Goal: Transaction & Acquisition: Subscribe to service/newsletter

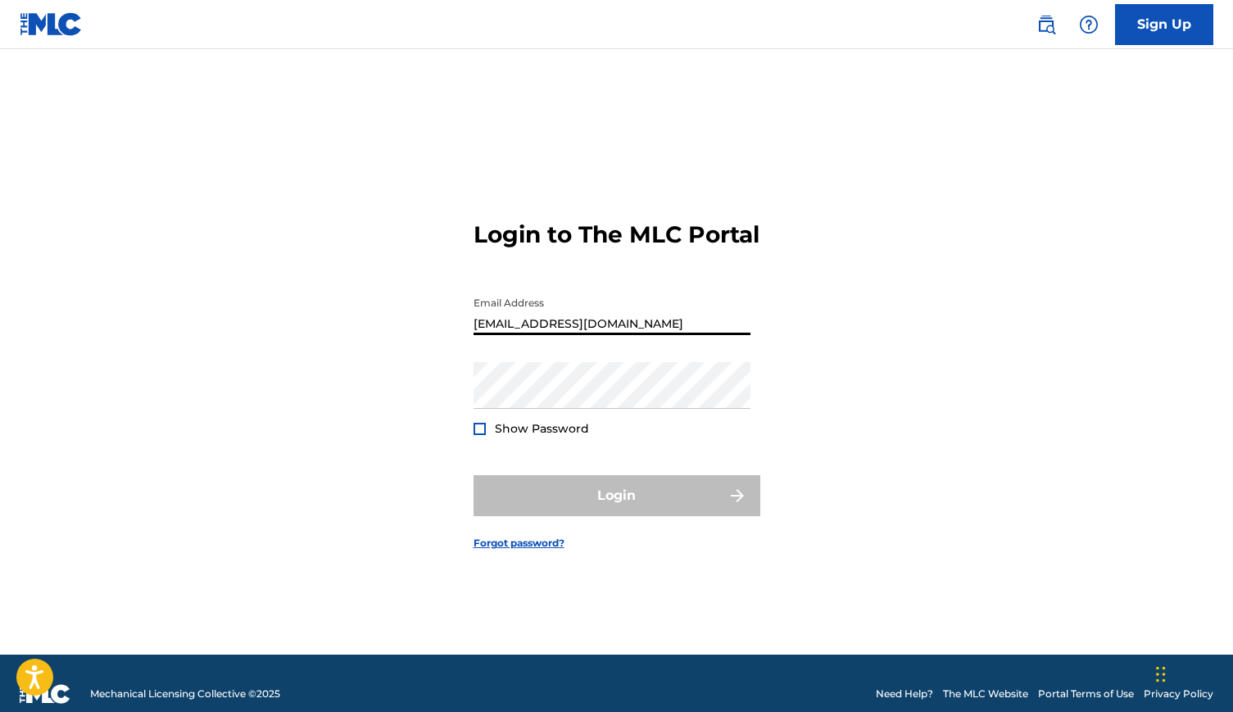
type input "[EMAIL_ADDRESS][DOMAIN_NAME]"
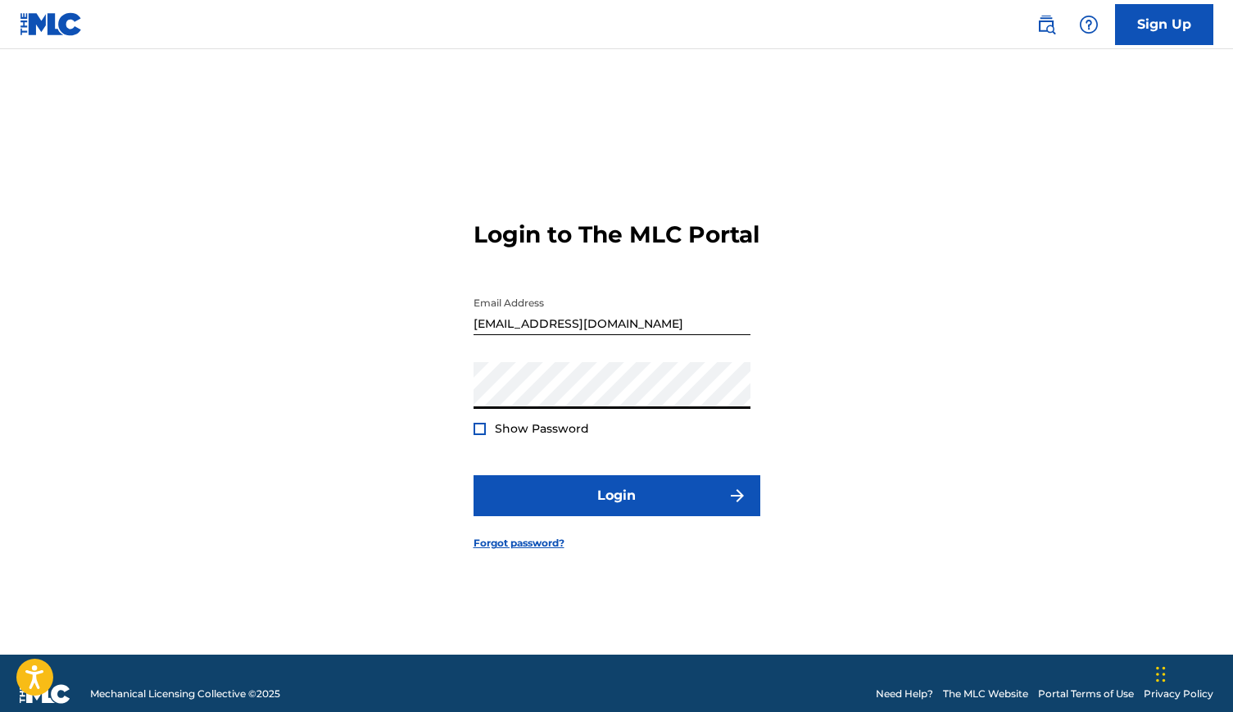
click at [616, 509] on button "Login" at bounding box center [616, 495] width 287 height 41
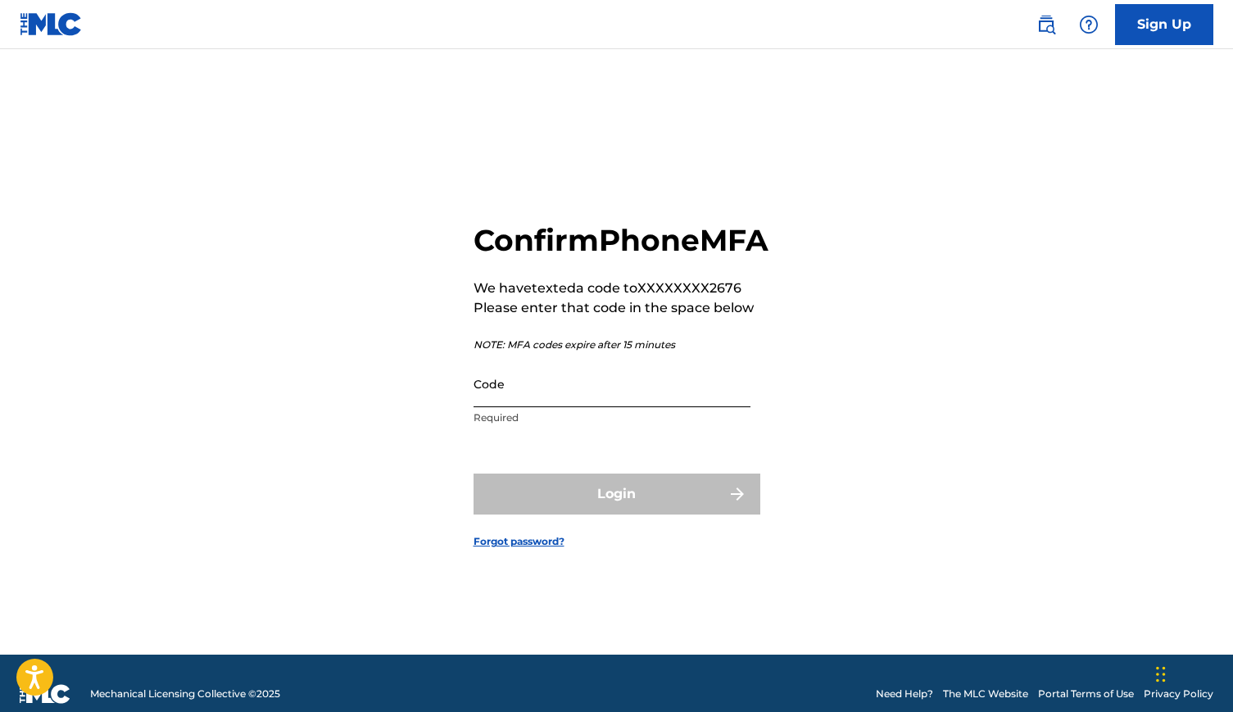
click at [555, 404] on input "Code" at bounding box center [611, 383] width 277 height 47
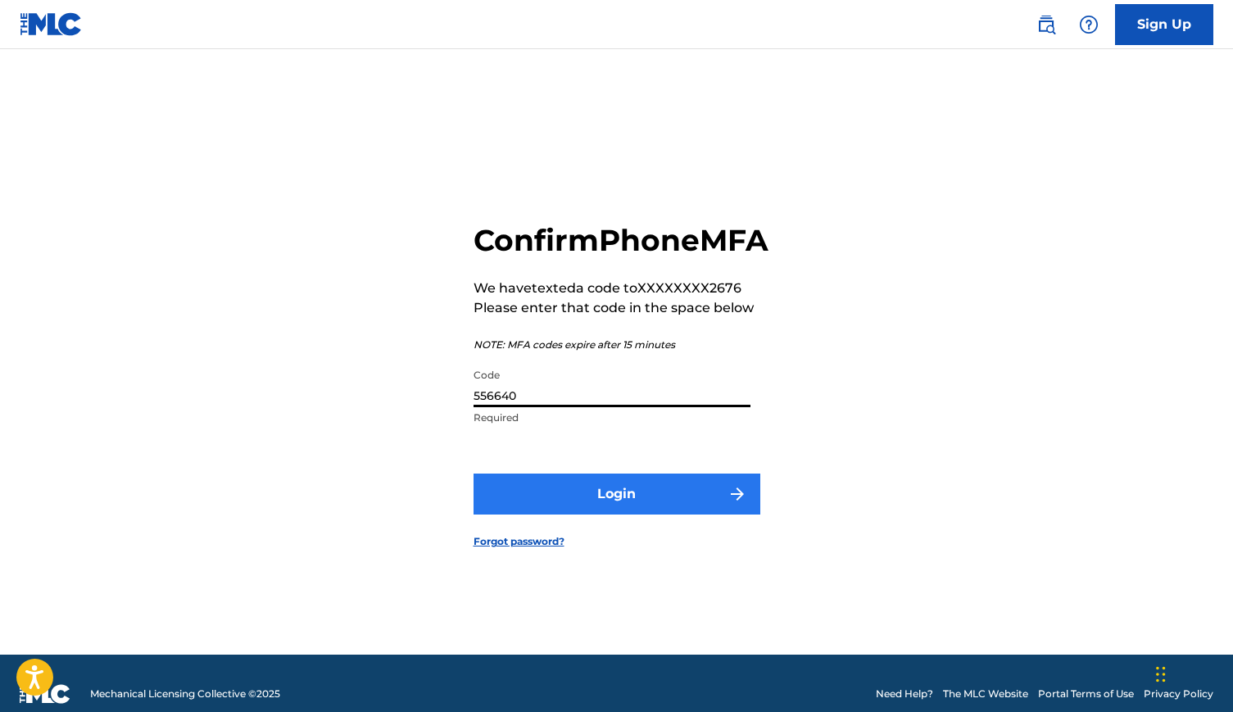
type input "556640"
click at [550, 512] on button "Login" at bounding box center [616, 493] width 287 height 41
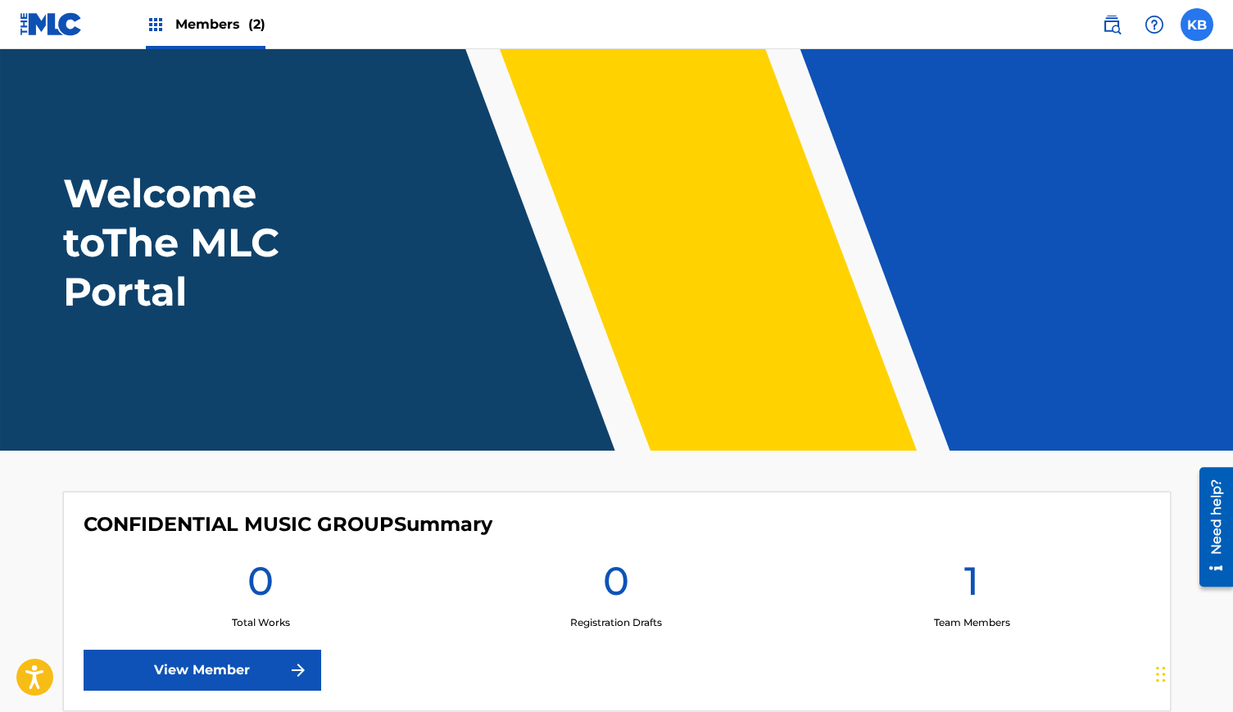
click at [1194, 29] on label at bounding box center [1196, 24] width 33 height 33
click at [1197, 25] on input "KB [PERSON_NAME] [EMAIL_ADDRESS][DOMAIN_NAME] Profile Log out" at bounding box center [1197, 25] width 0 height 0
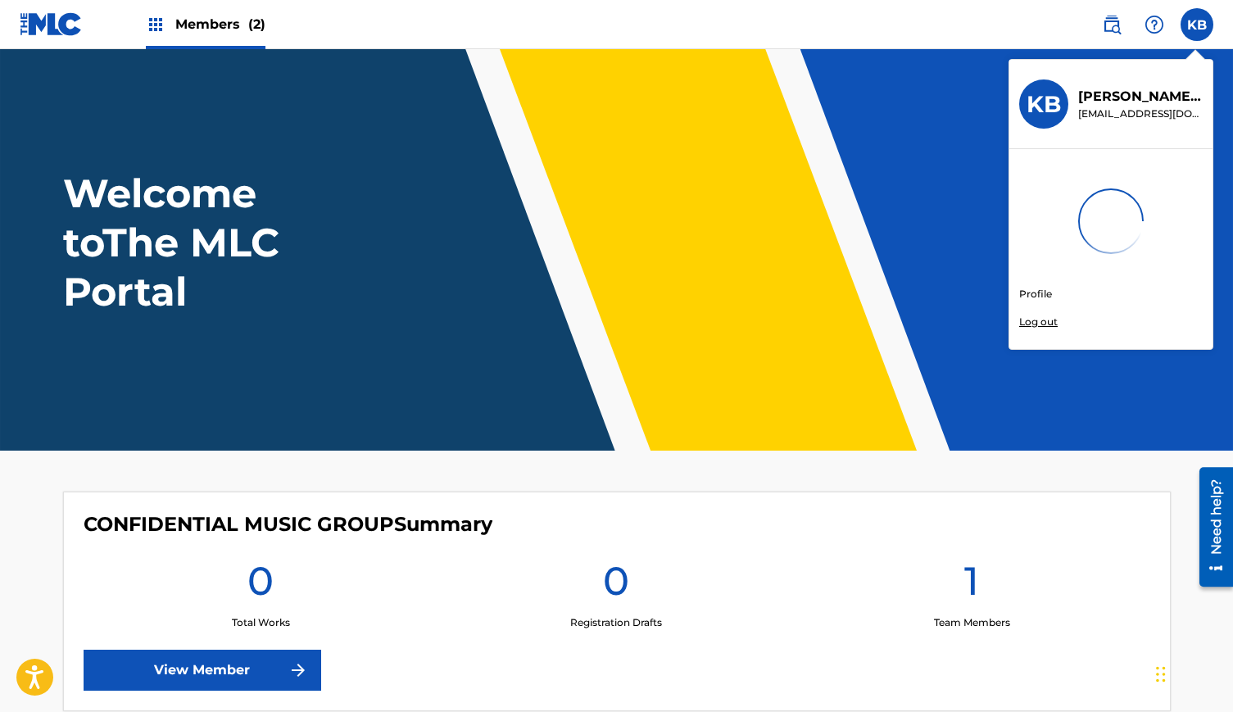
click at [1030, 292] on link "Profile" at bounding box center [1035, 294] width 33 height 15
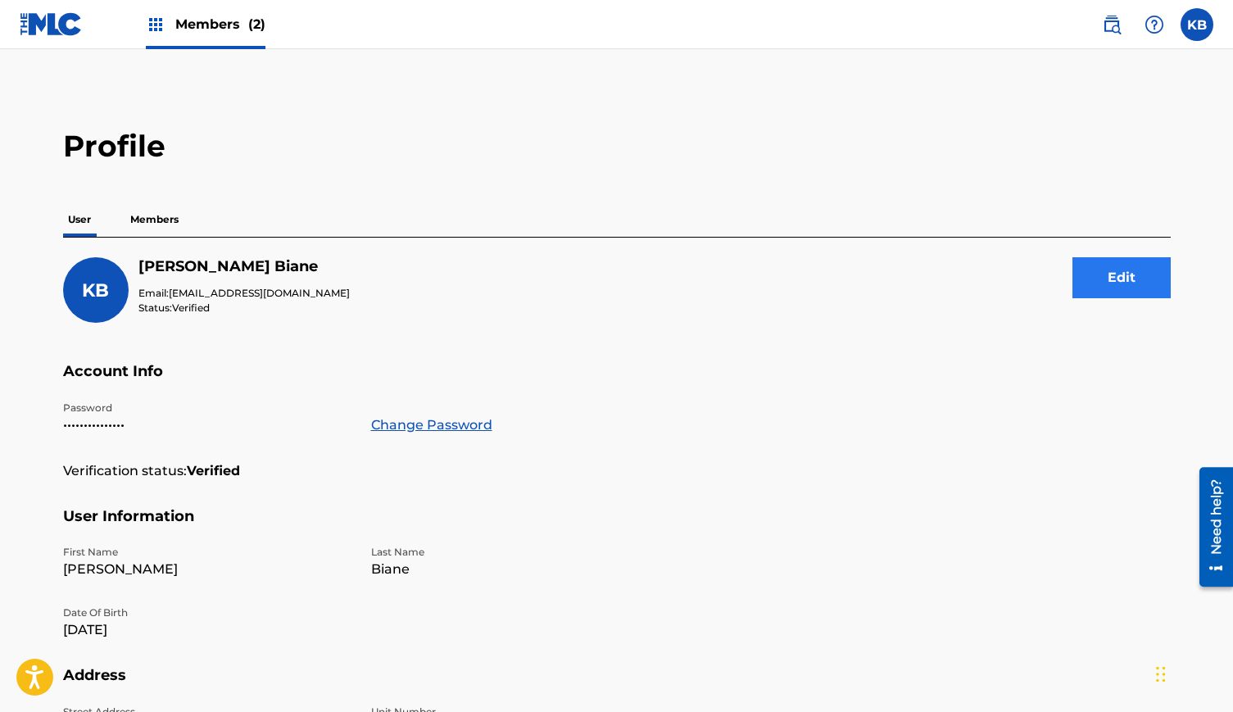
click at [1115, 280] on button "Edit" at bounding box center [1121, 277] width 98 height 41
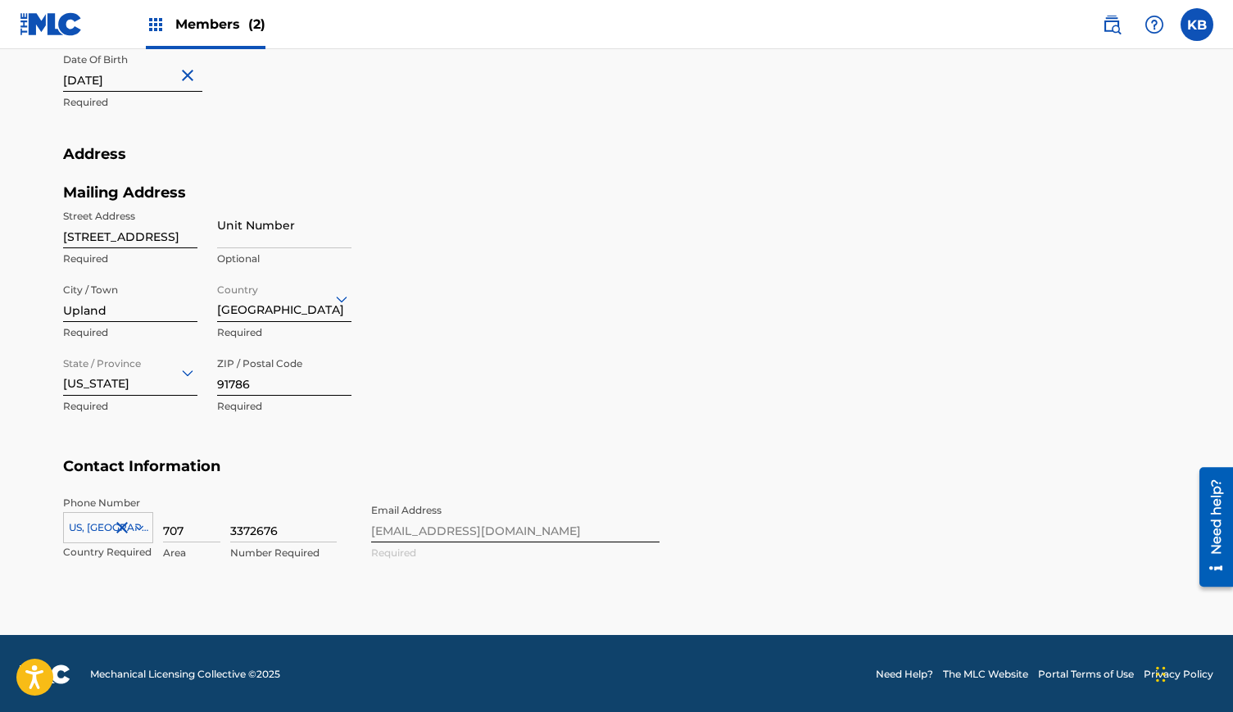
scroll to position [599, 0]
click at [407, 534] on div "Phone Number [GEOGRAPHIC_DATA], [GEOGRAPHIC_DATA] +1 Country Required 707 Area …" at bounding box center [361, 546] width 596 height 100
click at [408, 523] on div "Phone Number [GEOGRAPHIC_DATA], [GEOGRAPHIC_DATA] +1 Country Required 707 Area …" at bounding box center [361, 546] width 596 height 100
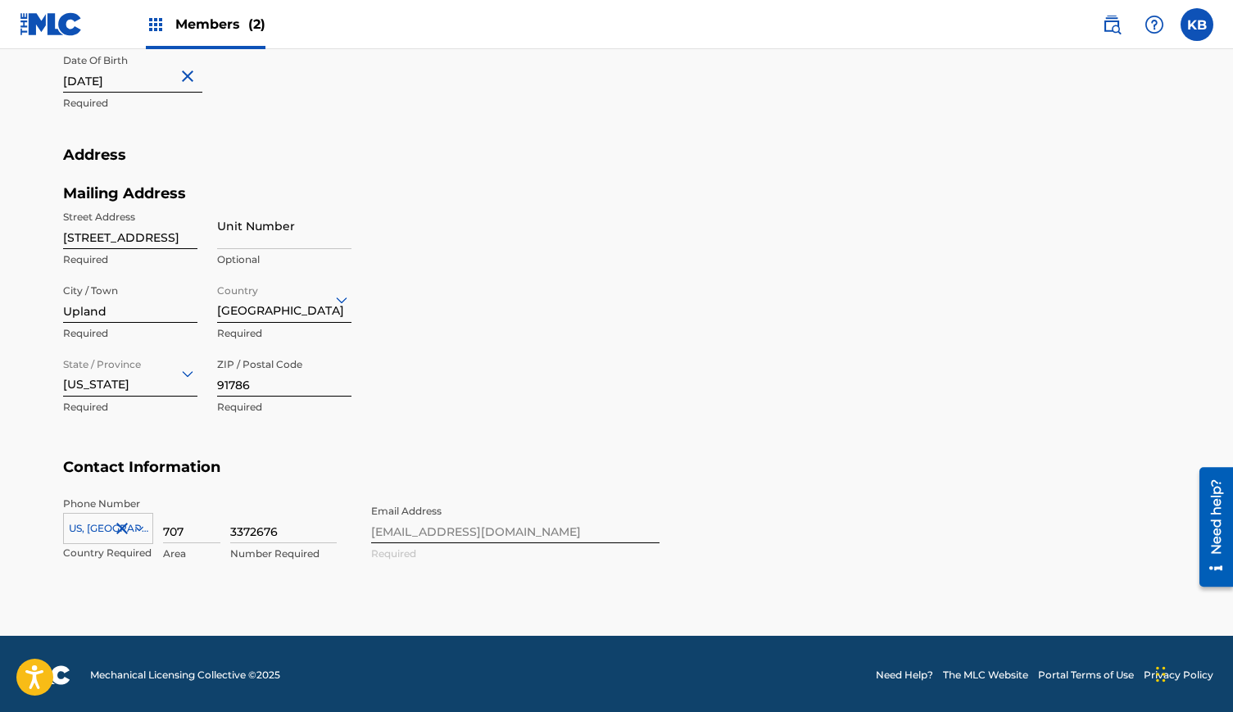
click at [438, 528] on div "Phone Number [GEOGRAPHIC_DATA], [GEOGRAPHIC_DATA] +1 Country Required 707 Area …" at bounding box center [361, 546] width 596 height 100
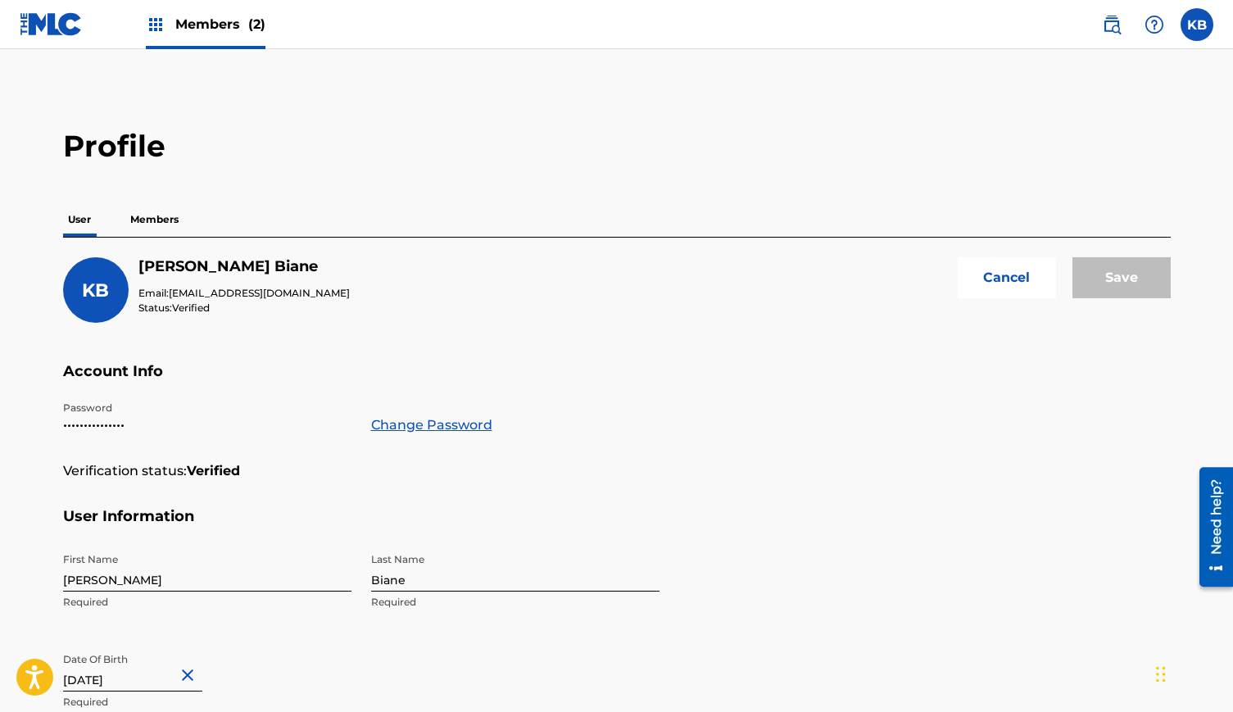
scroll to position [0, 0]
click at [998, 279] on button "Cancel" at bounding box center [1006, 277] width 98 height 41
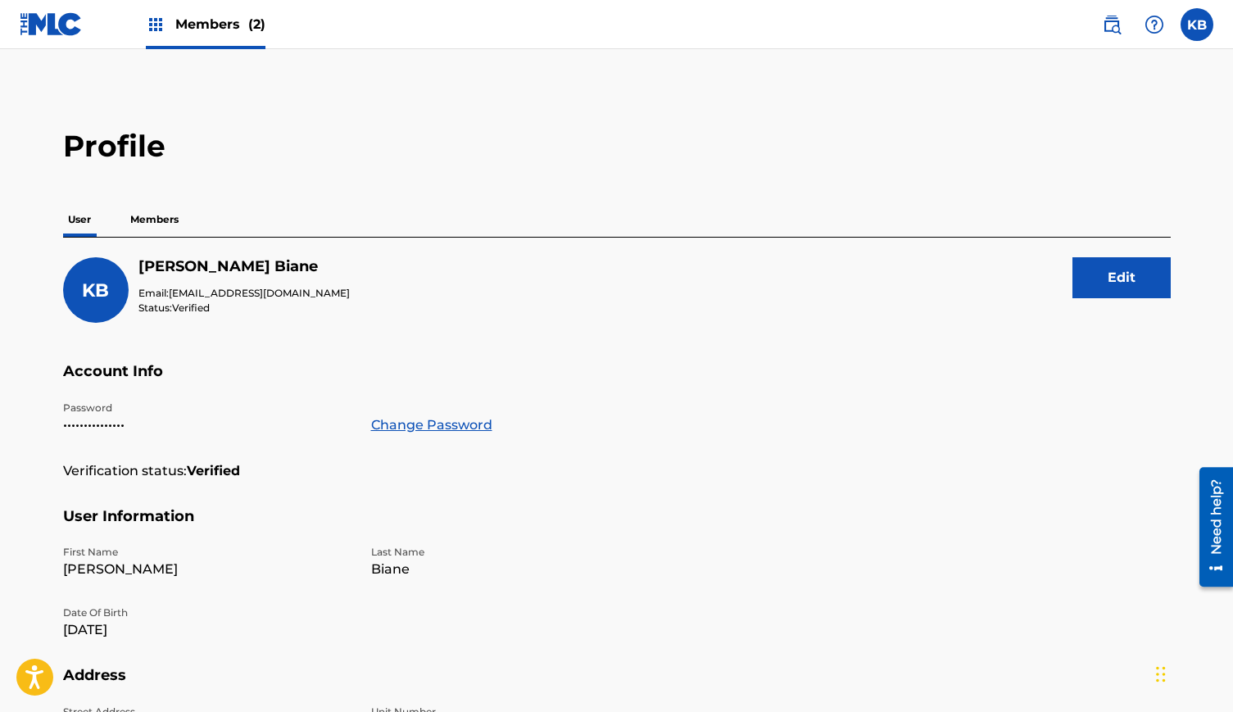
click at [215, 24] on span "Members (2)" at bounding box center [220, 24] width 90 height 19
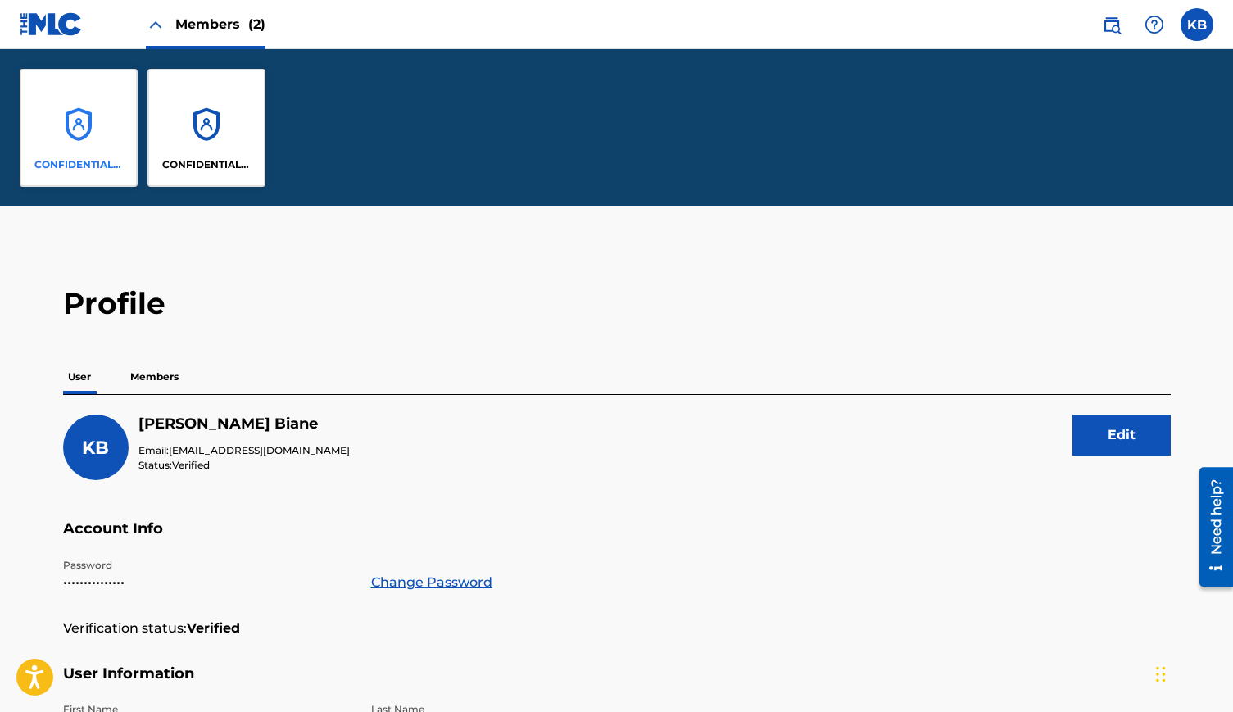
click at [111, 154] on div "CONFIDENTIAL MUSIC GROUP" at bounding box center [79, 128] width 118 height 118
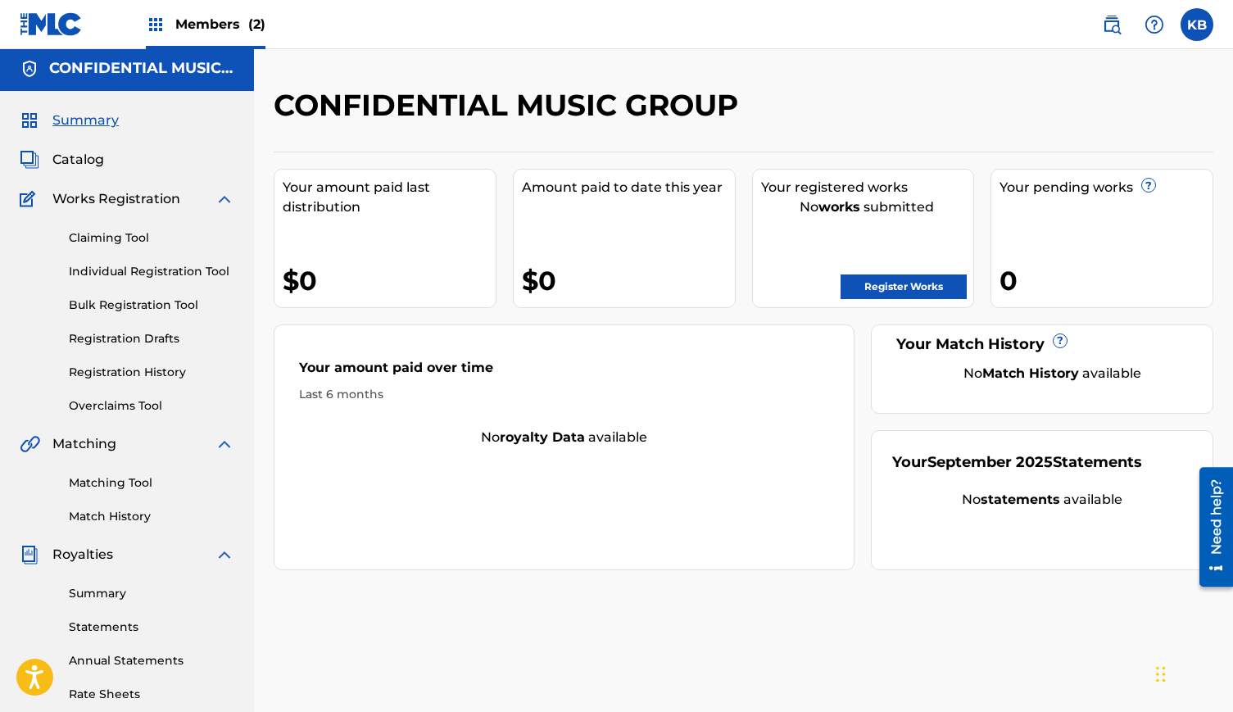
scroll to position [6, 0]
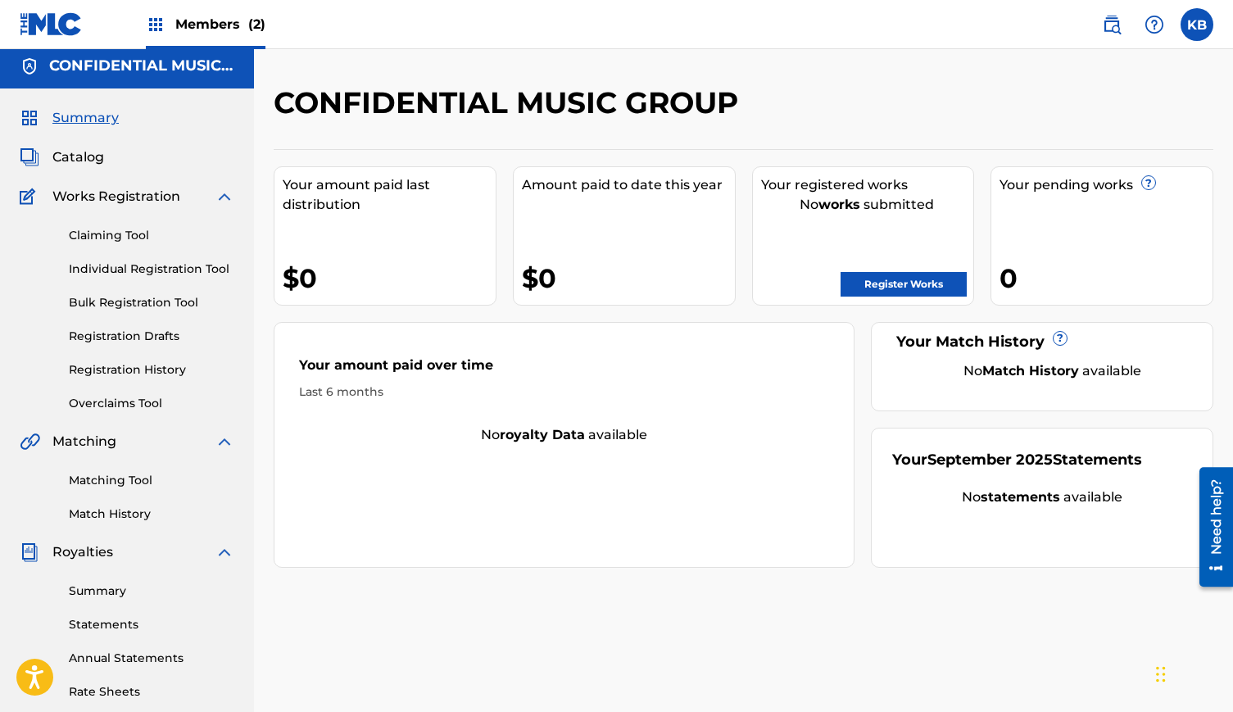
click at [221, 195] on img at bounding box center [225, 197] width 20 height 20
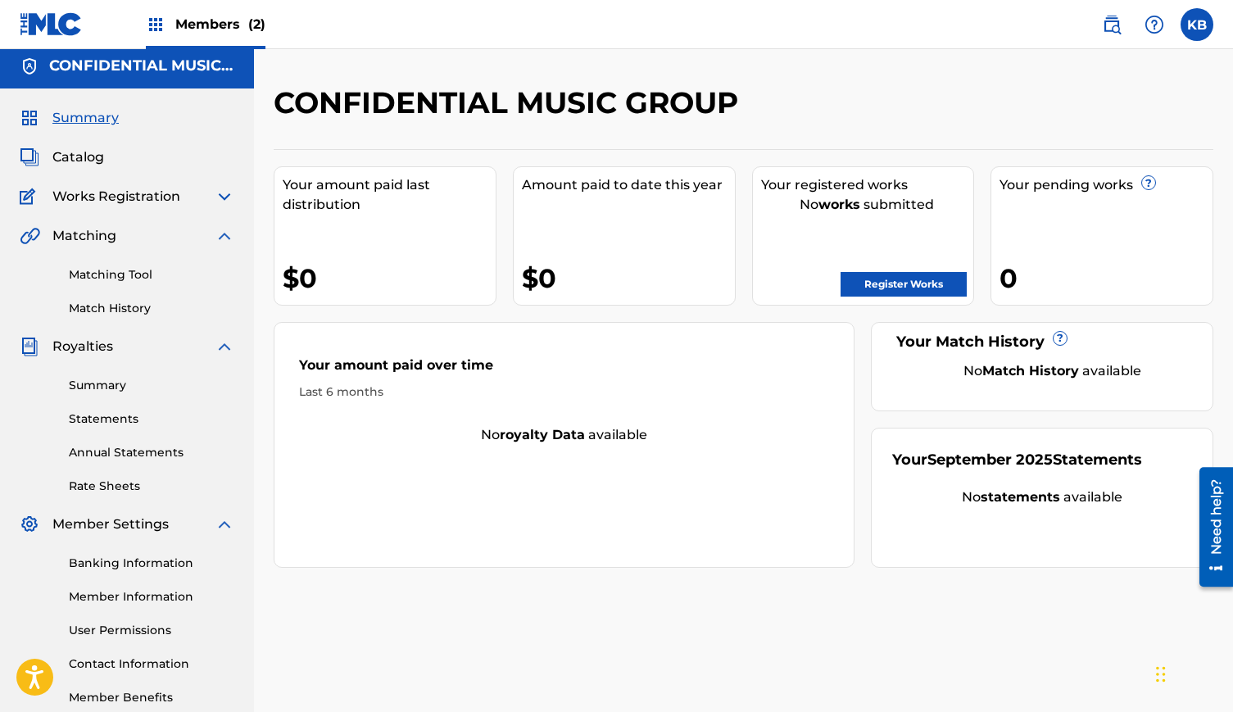
click at [223, 233] on img at bounding box center [225, 236] width 20 height 20
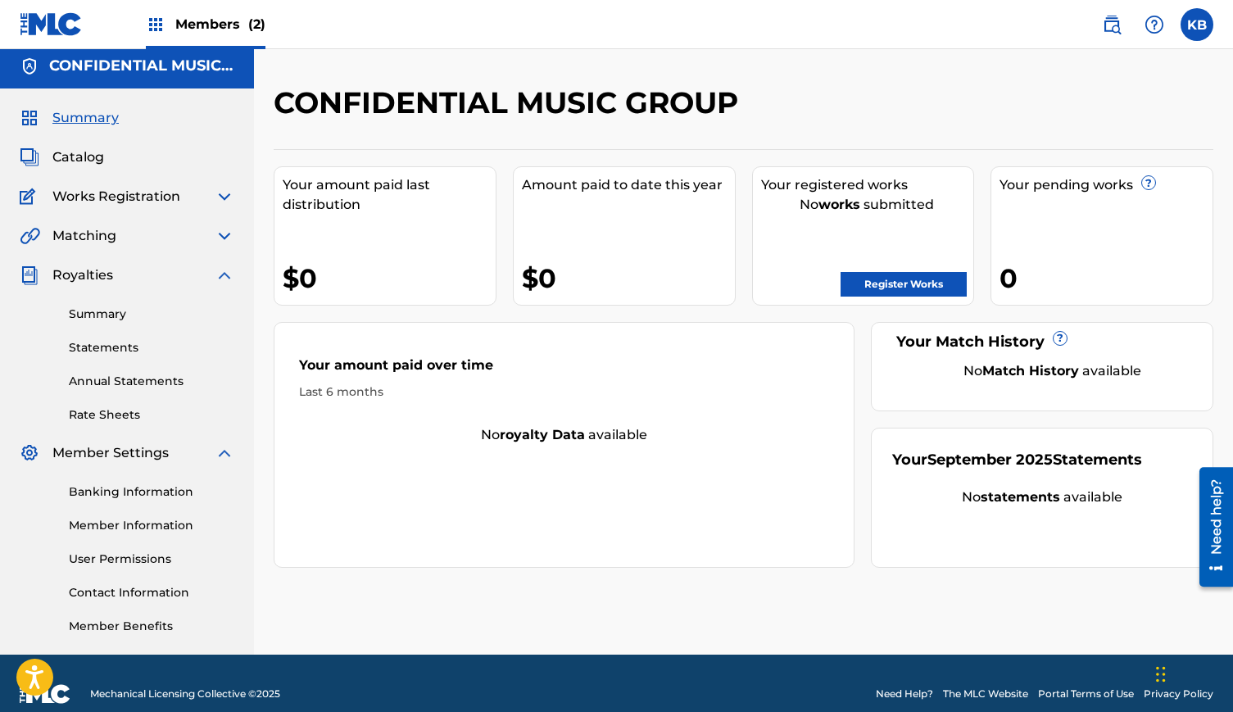
click at [224, 277] on img at bounding box center [225, 275] width 20 height 20
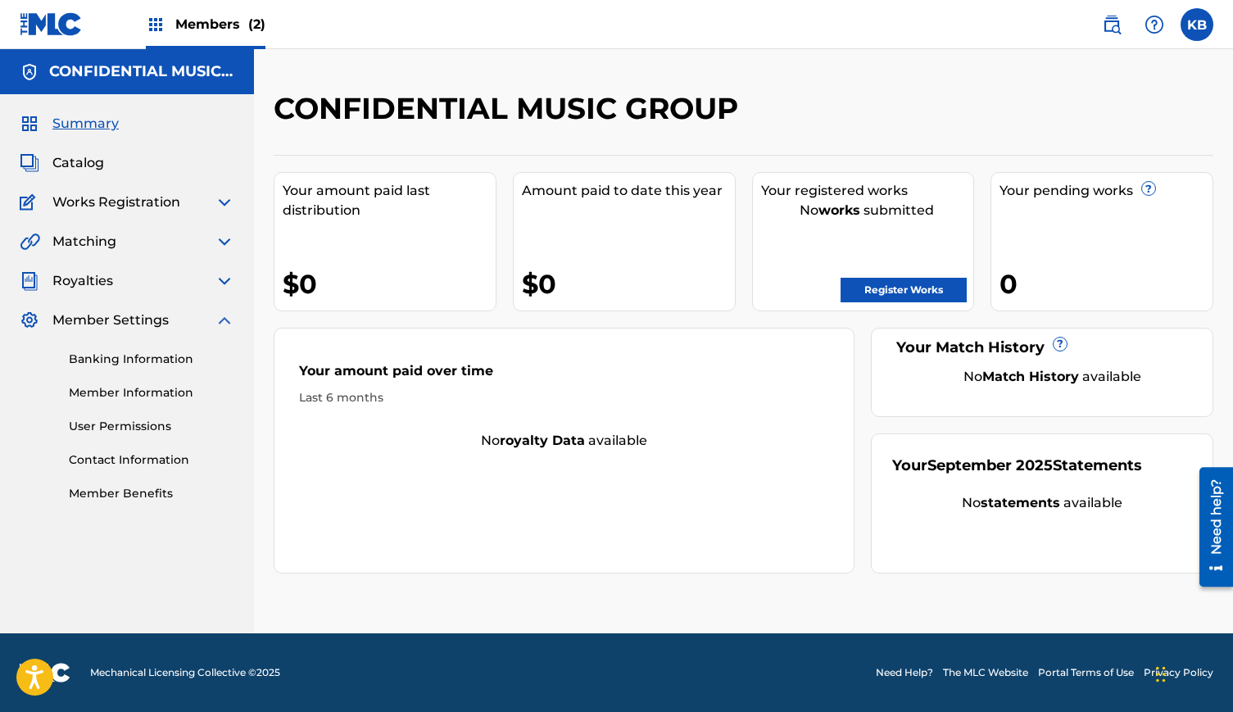
click at [224, 316] on img at bounding box center [225, 320] width 20 height 20
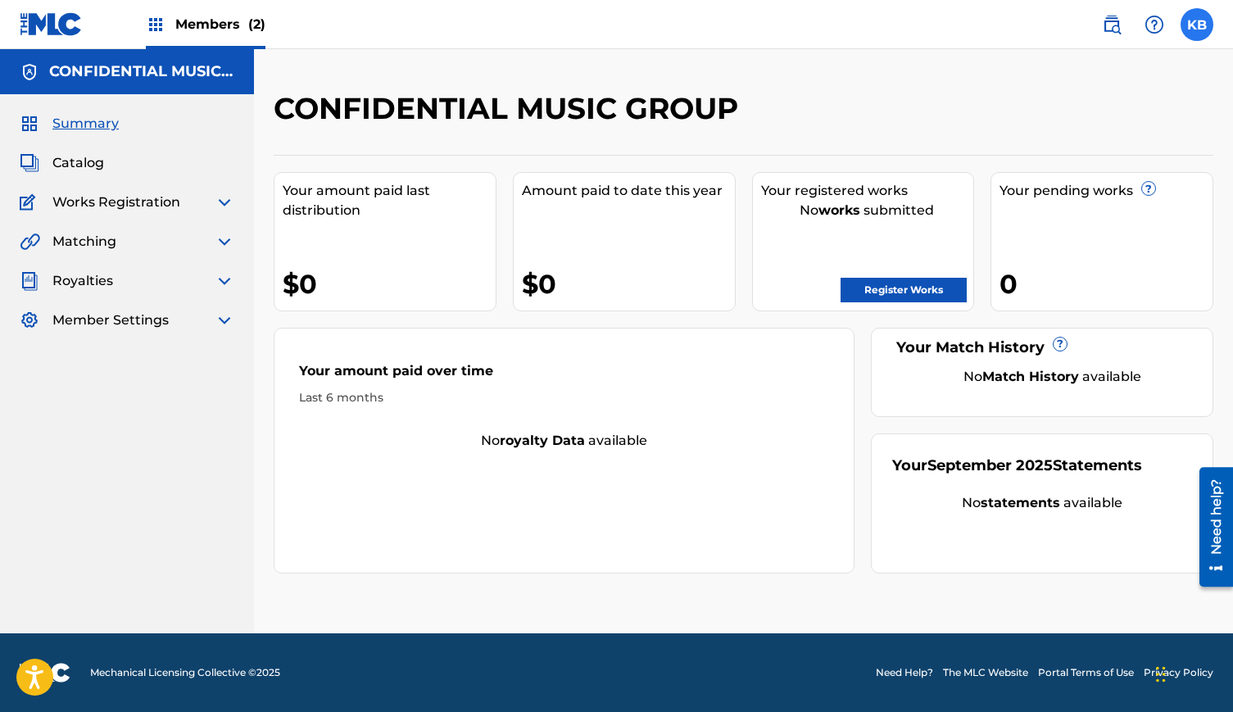
click at [1189, 23] on label at bounding box center [1196, 24] width 33 height 33
click at [1197, 25] on input "KB [PERSON_NAME] [EMAIL_ADDRESS][DOMAIN_NAME] Profile Log out" at bounding box center [1197, 25] width 0 height 0
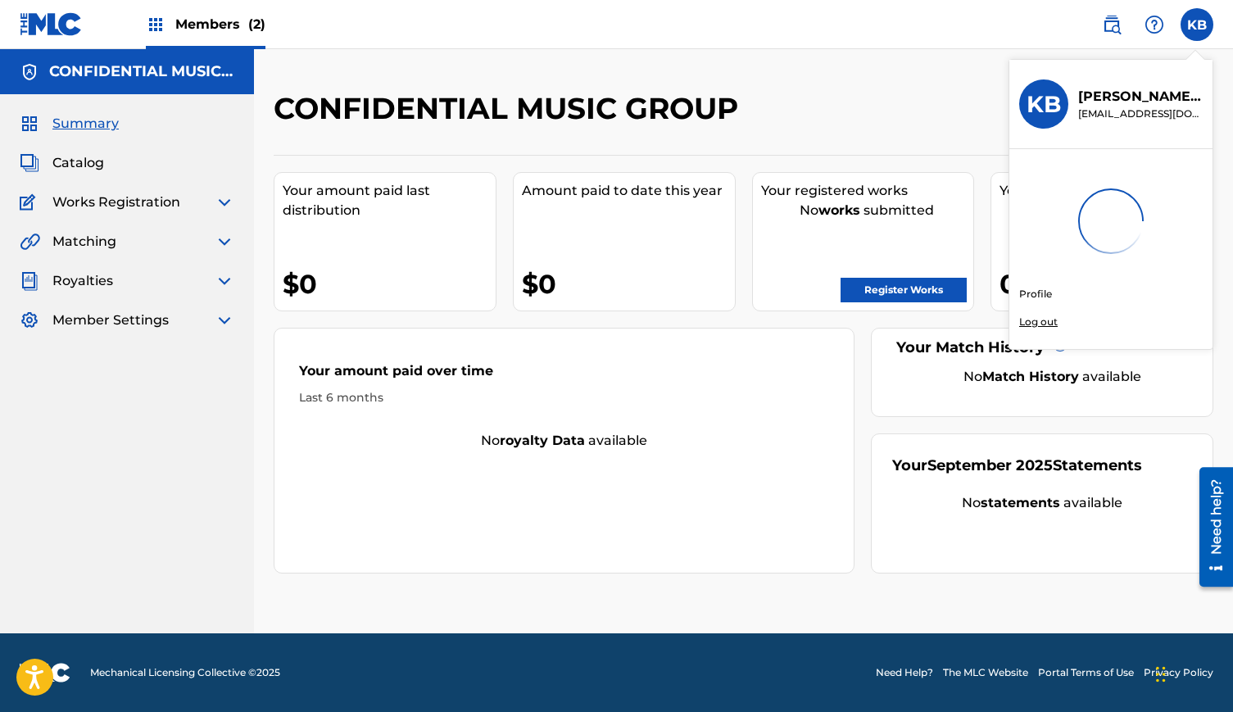
click at [125, 322] on span "Member Settings" at bounding box center [110, 320] width 116 height 20
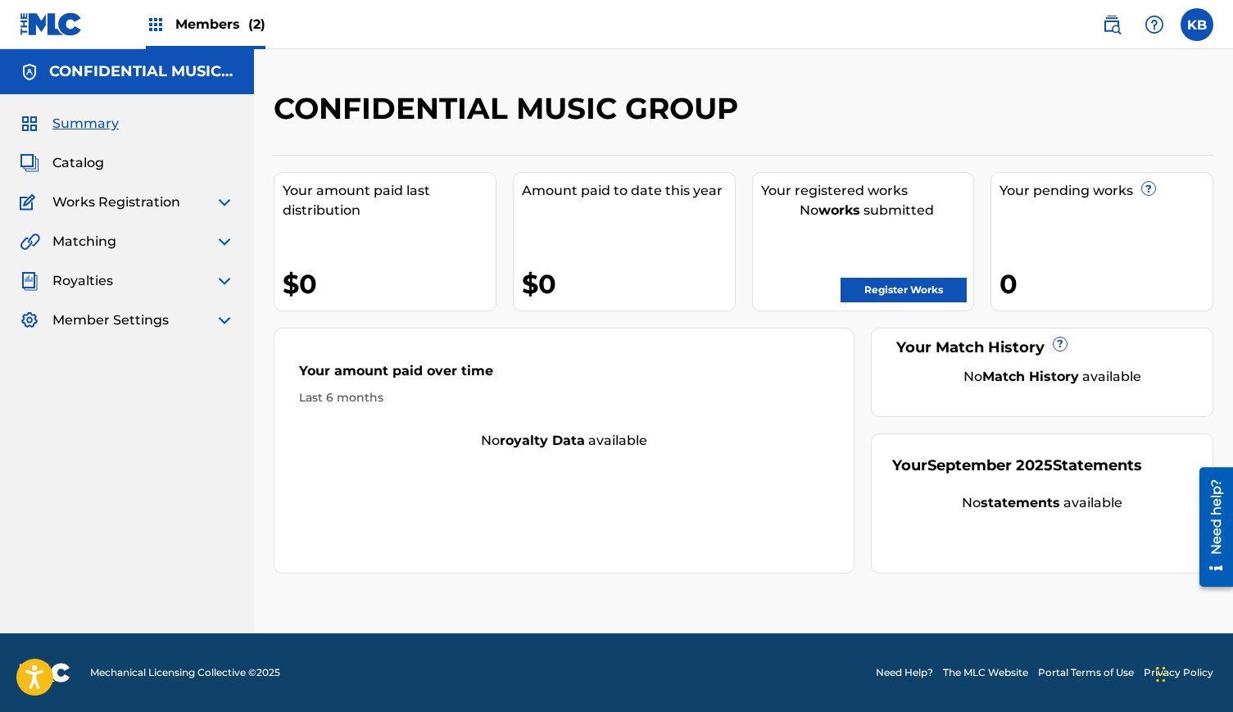
click at [218, 320] on img at bounding box center [225, 320] width 20 height 20
click at [93, 384] on link "Member Information" at bounding box center [151, 392] width 165 height 17
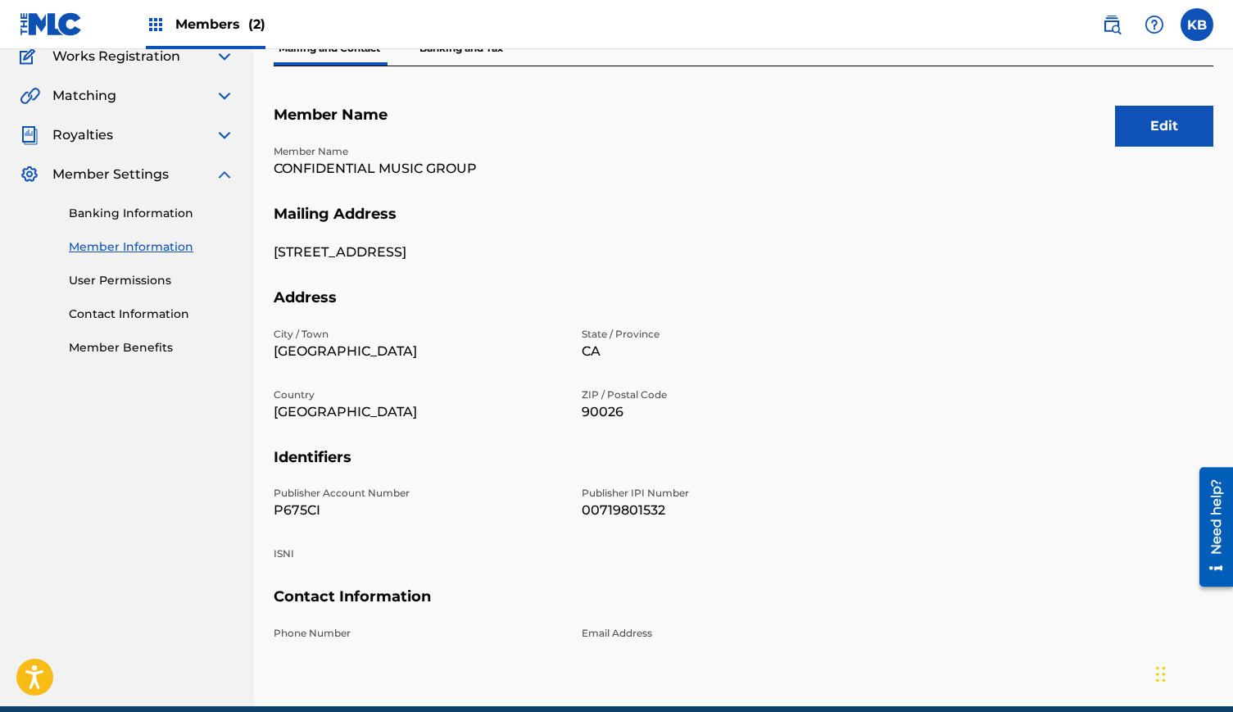
scroll to position [141, 0]
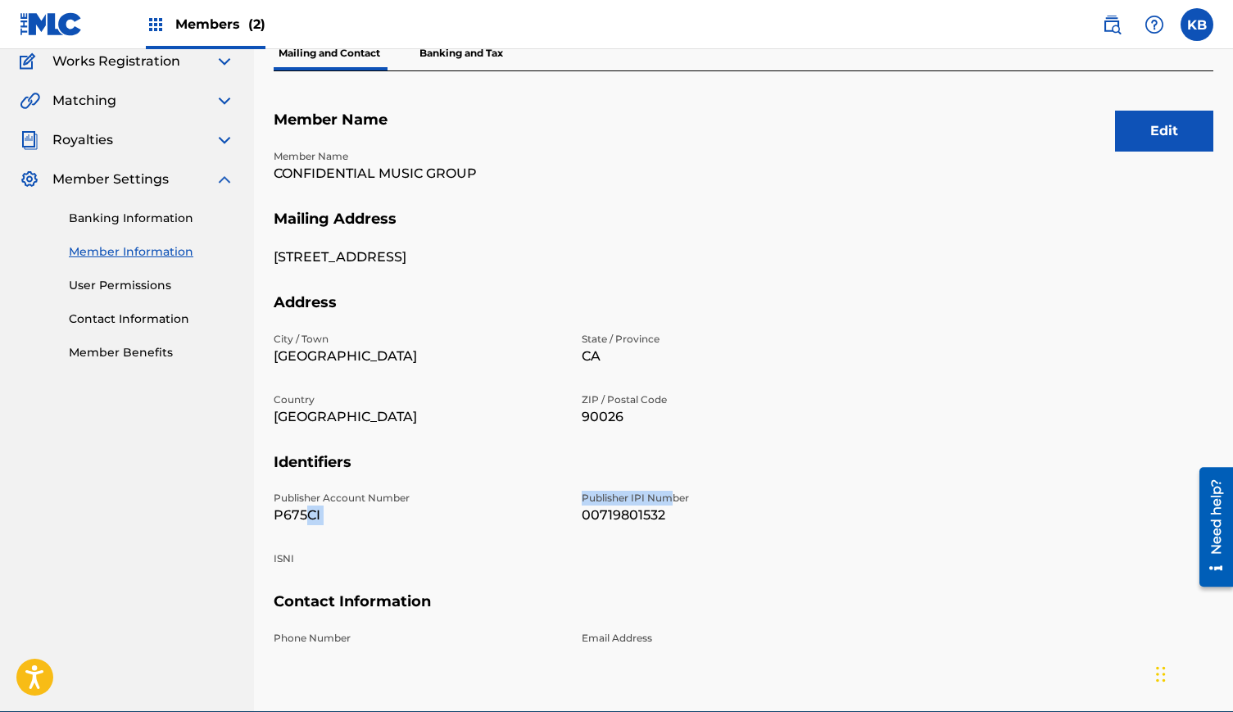
drag, startPoint x: 303, startPoint y: 508, endPoint x: 672, endPoint y: 497, distance: 368.7
click at [674, 499] on div "Publisher Account Number P675CI Publisher IPI Number 00719801532 ISNI" at bounding box center [572, 542] width 596 height 102
click at [672, 497] on p "Publisher IPI Number" at bounding box center [726, 498] width 288 height 15
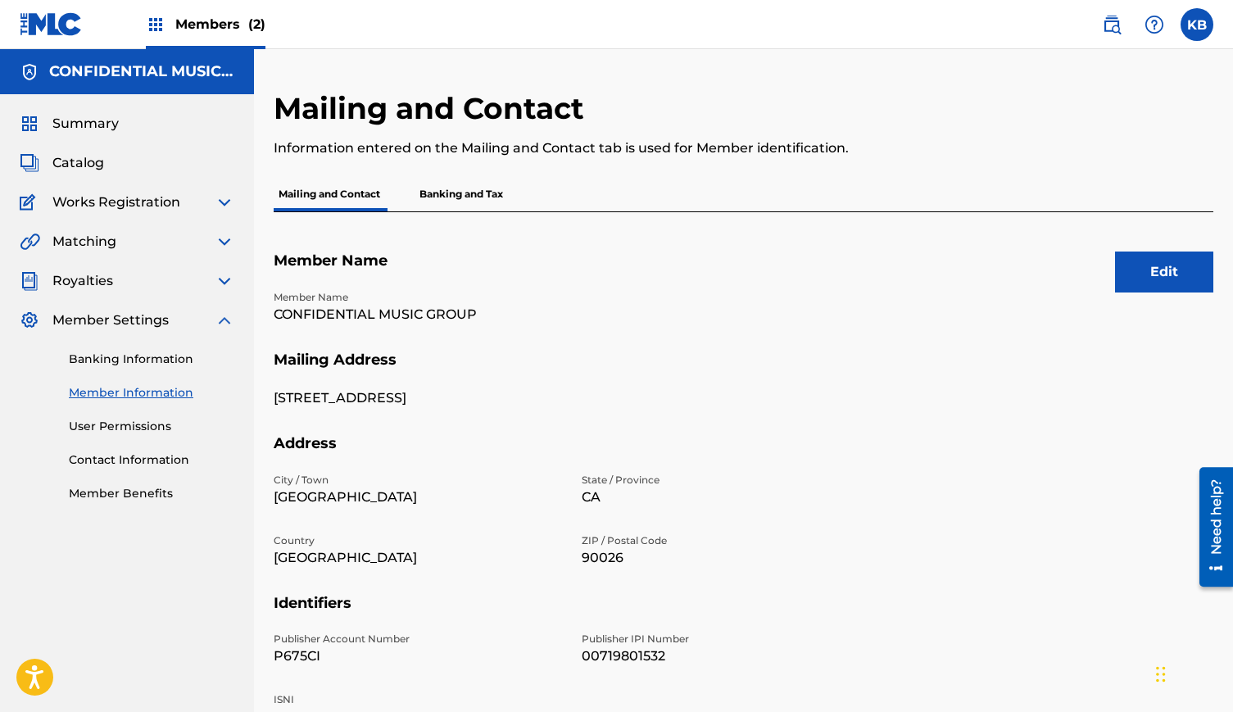
scroll to position [0, 0]
click at [225, 319] on img at bounding box center [225, 320] width 20 height 20
click at [124, 423] on link "User Permissions" at bounding box center [151, 426] width 165 height 17
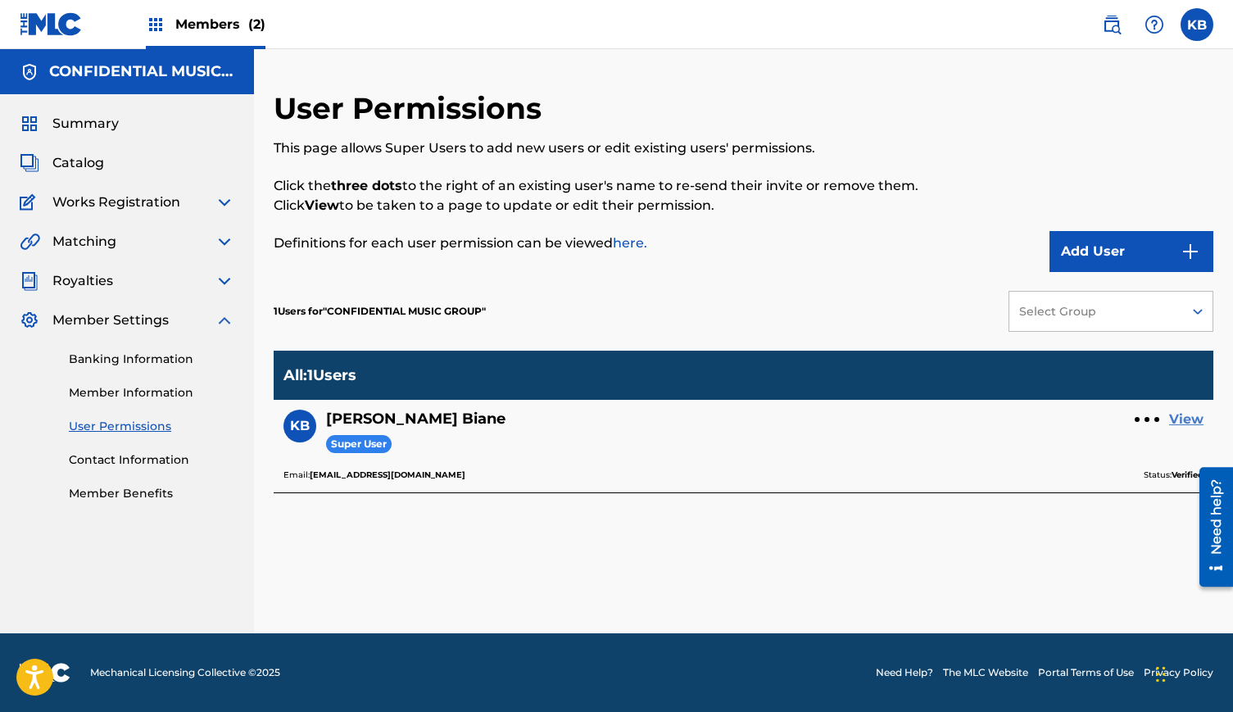
click at [1181, 419] on link "View" at bounding box center [1186, 420] width 34 height 20
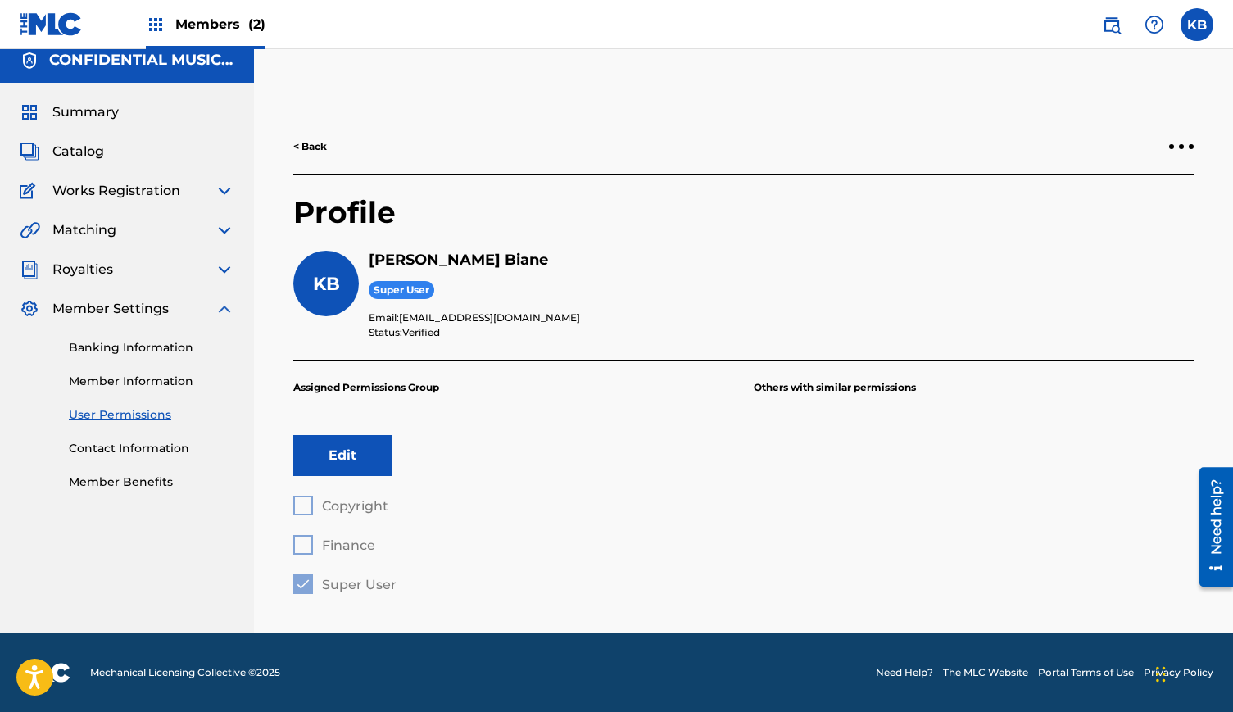
scroll to position [11, 0]
click at [228, 312] on img at bounding box center [225, 309] width 20 height 20
click at [222, 274] on img at bounding box center [225, 270] width 20 height 20
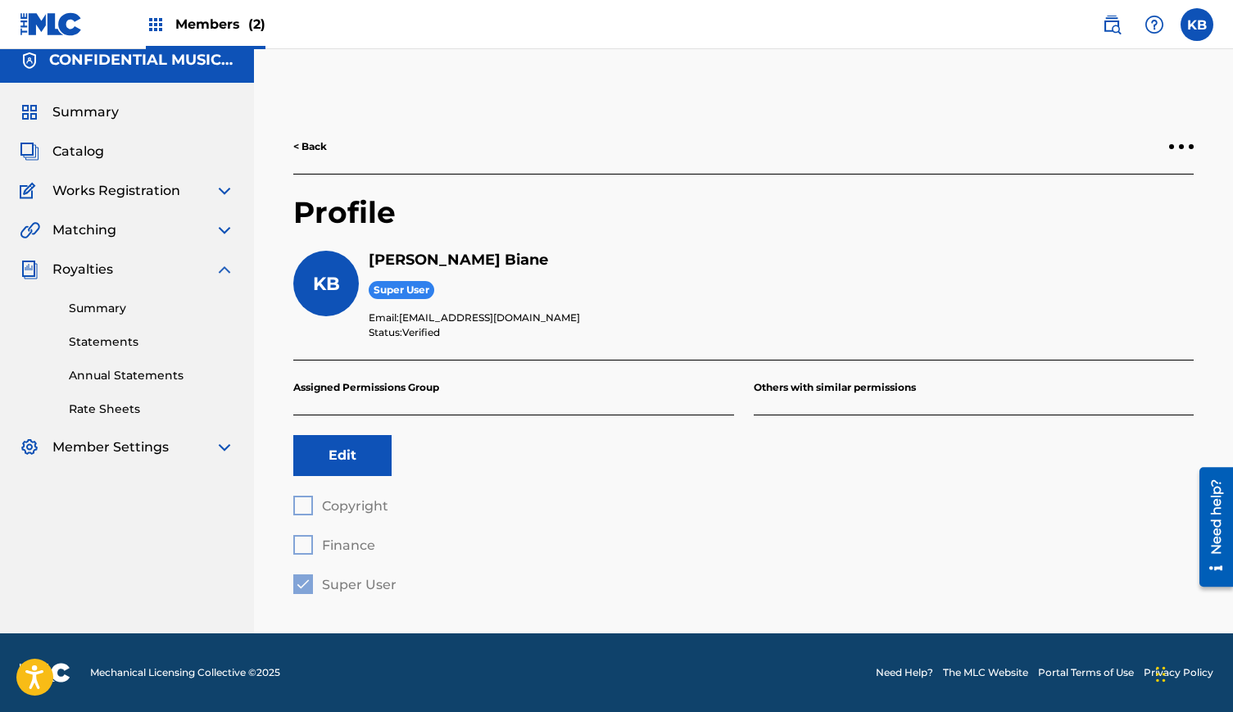
click at [223, 273] on img at bounding box center [225, 270] width 20 height 20
click at [224, 233] on img at bounding box center [225, 230] width 20 height 20
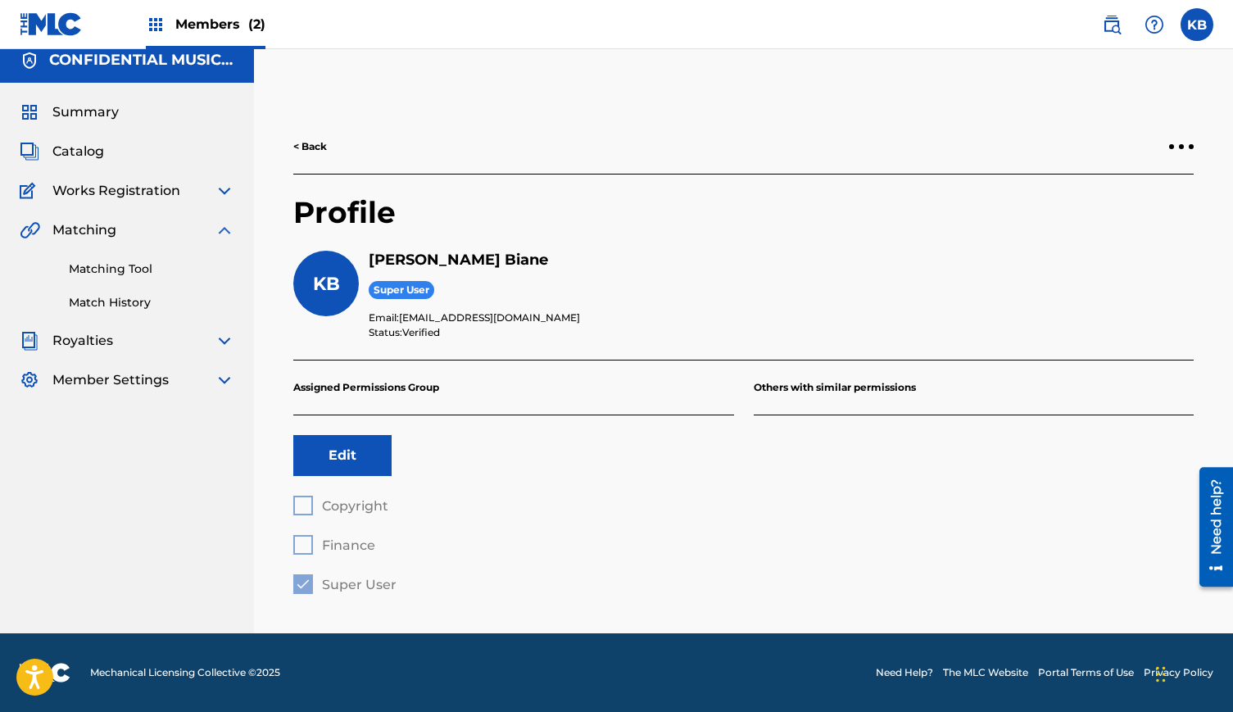
click at [224, 233] on img at bounding box center [225, 230] width 20 height 20
click at [226, 194] on img at bounding box center [225, 191] width 20 height 20
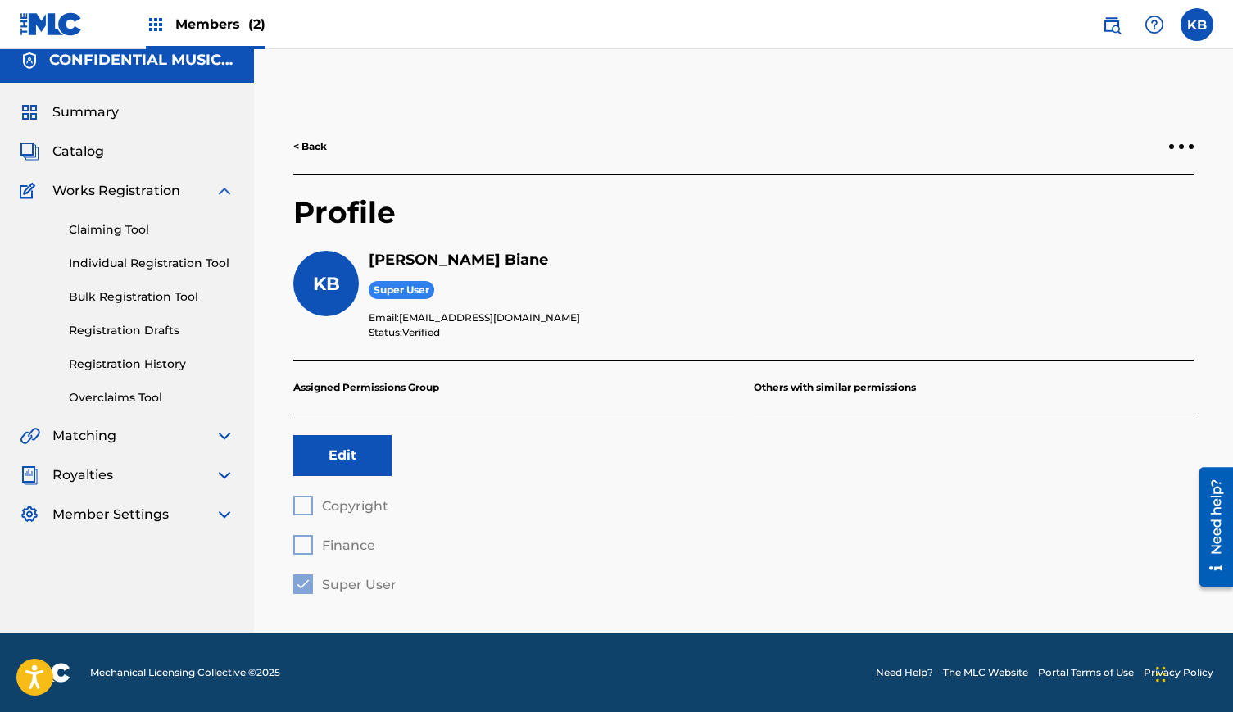
click at [220, 188] on img at bounding box center [225, 191] width 20 height 20
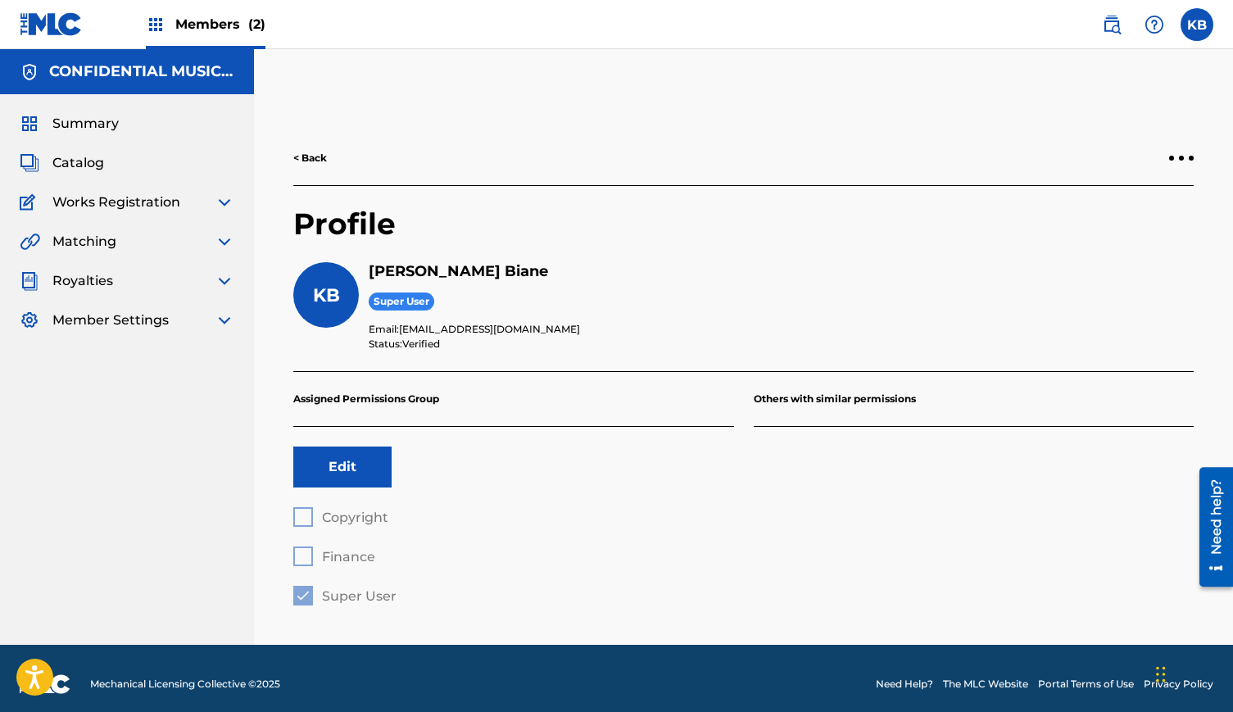
scroll to position [0, 0]
click at [1193, 20] on label at bounding box center [1196, 24] width 33 height 33
click at [1197, 25] on input "KB [PERSON_NAME] [EMAIL_ADDRESS][DOMAIN_NAME] Profile Log out" at bounding box center [1197, 25] width 0 height 0
click at [1032, 324] on p "Log out" at bounding box center [1038, 322] width 38 height 15
click at [1197, 25] on input "KB [PERSON_NAME] [EMAIL_ADDRESS][DOMAIN_NAME] Profile Log out" at bounding box center [1197, 25] width 0 height 0
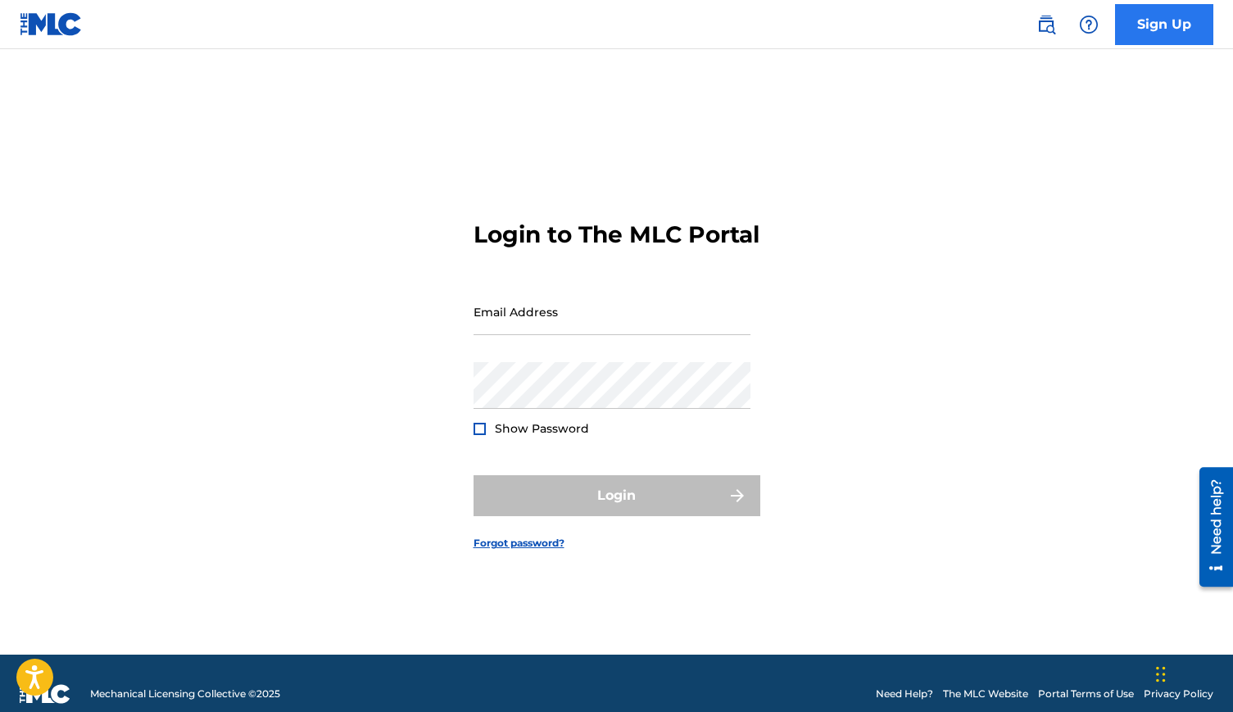
click at [1147, 25] on link "Sign Up" at bounding box center [1164, 24] width 98 height 41
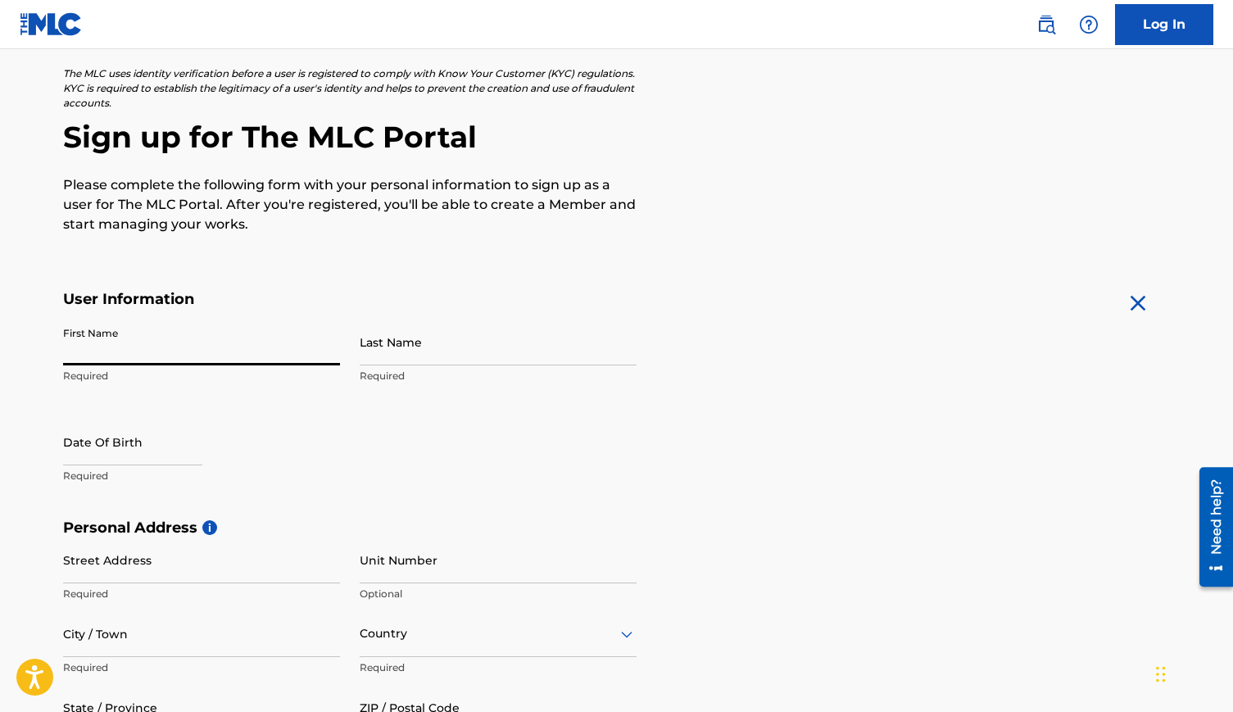
scroll to position [95, 0]
type input "[PERSON_NAME]"
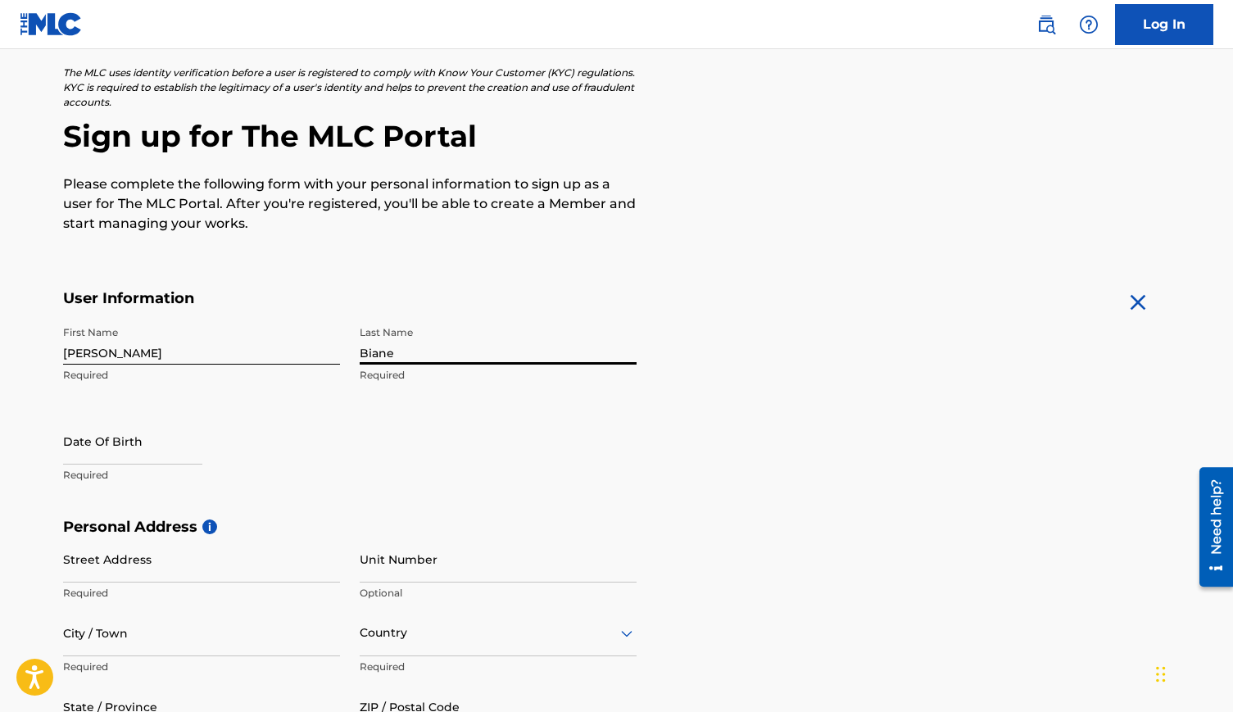
type input "Biane"
select select "8"
select select "2025"
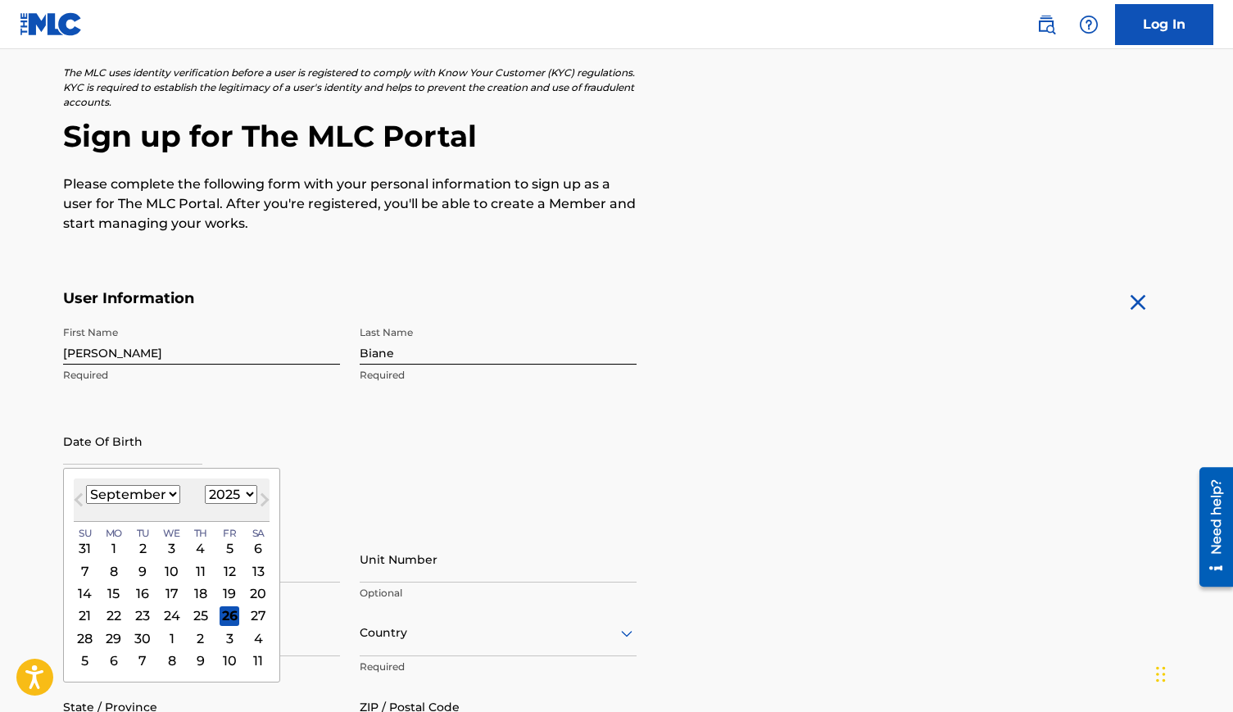
select select "5"
select select "1987"
click at [248, 549] on div "6" at bounding box center [258, 548] width 20 height 20
type input "[DATE]"
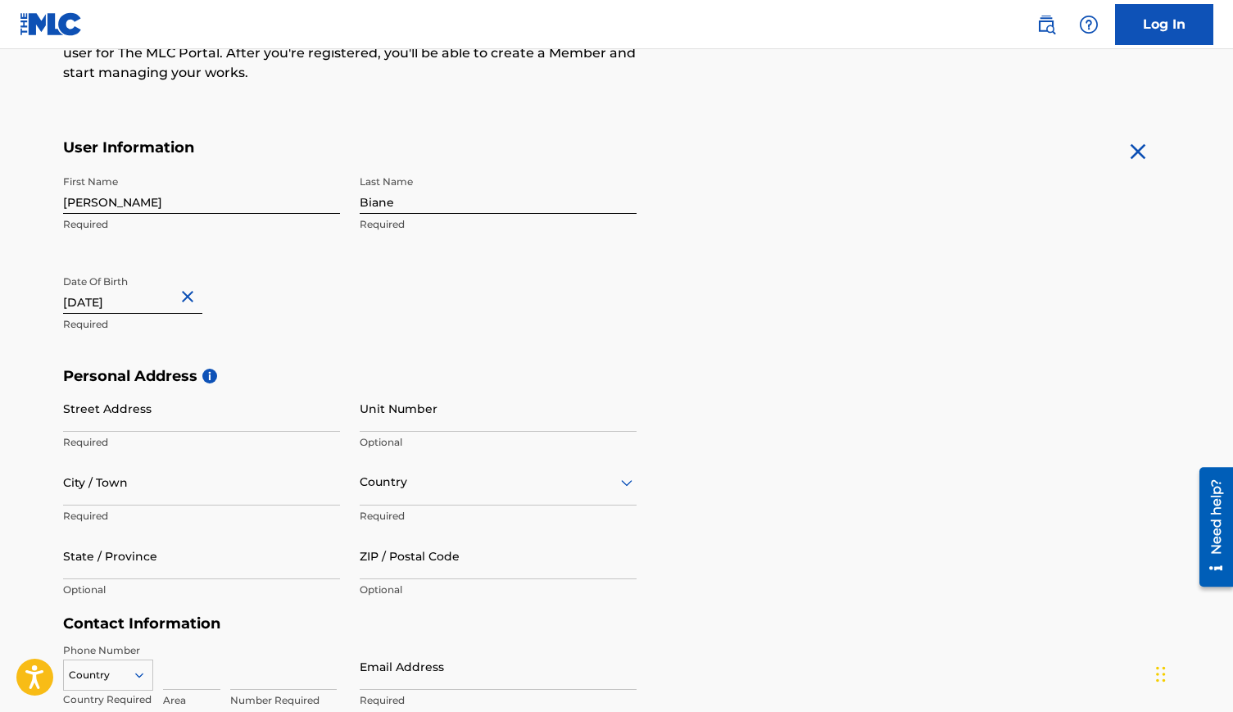
scroll to position [334, 0]
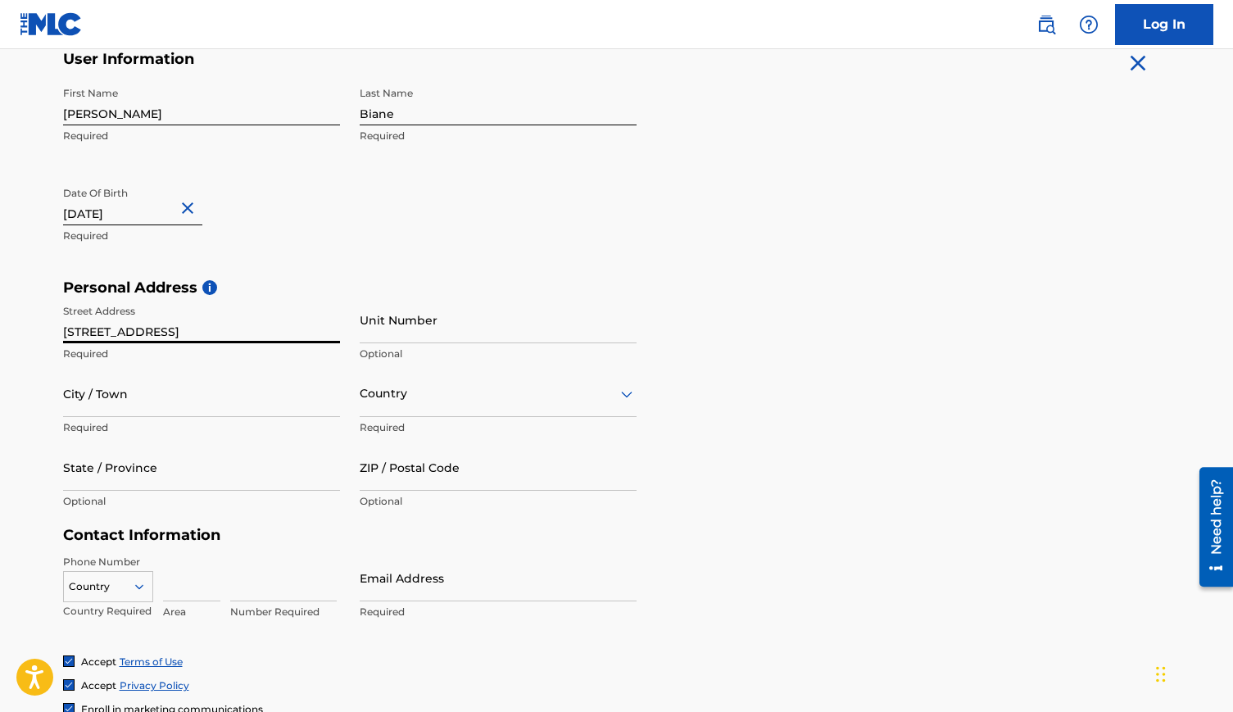
type input "[STREET_ADDRESS]"
type input "[GEOGRAPHIC_DATA]"
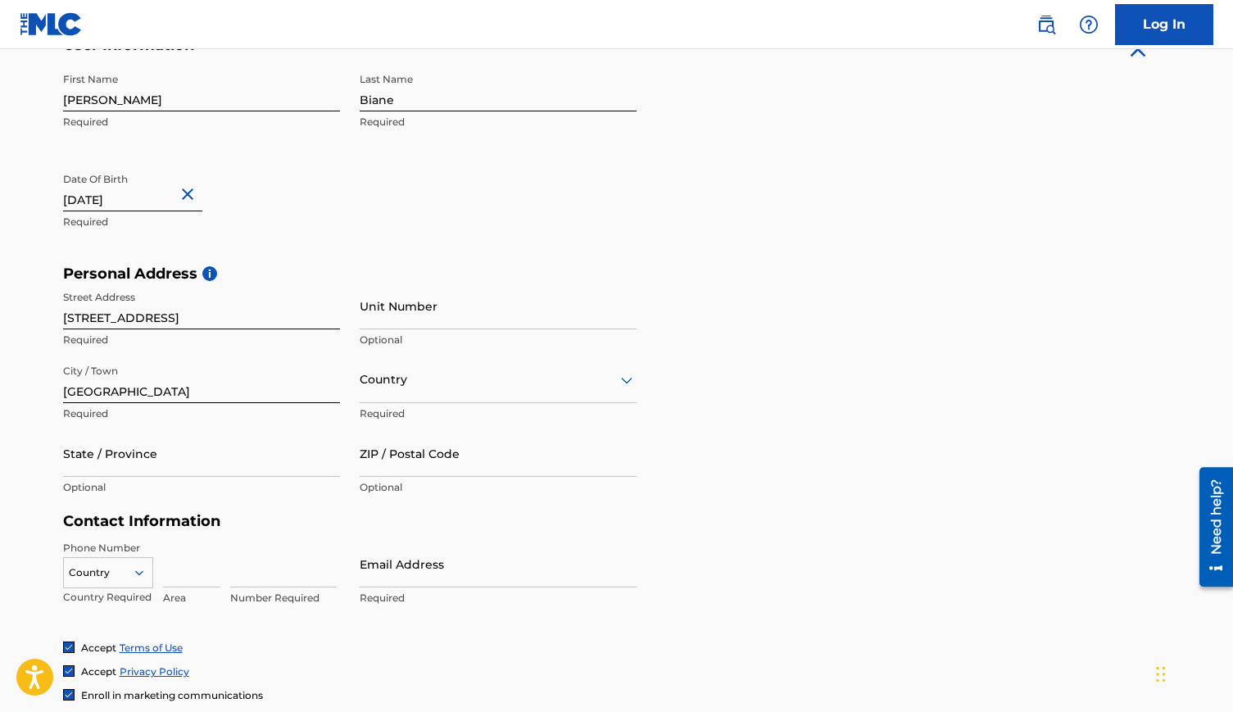
scroll to position [349, 0]
type input "CA"
type input "90026"
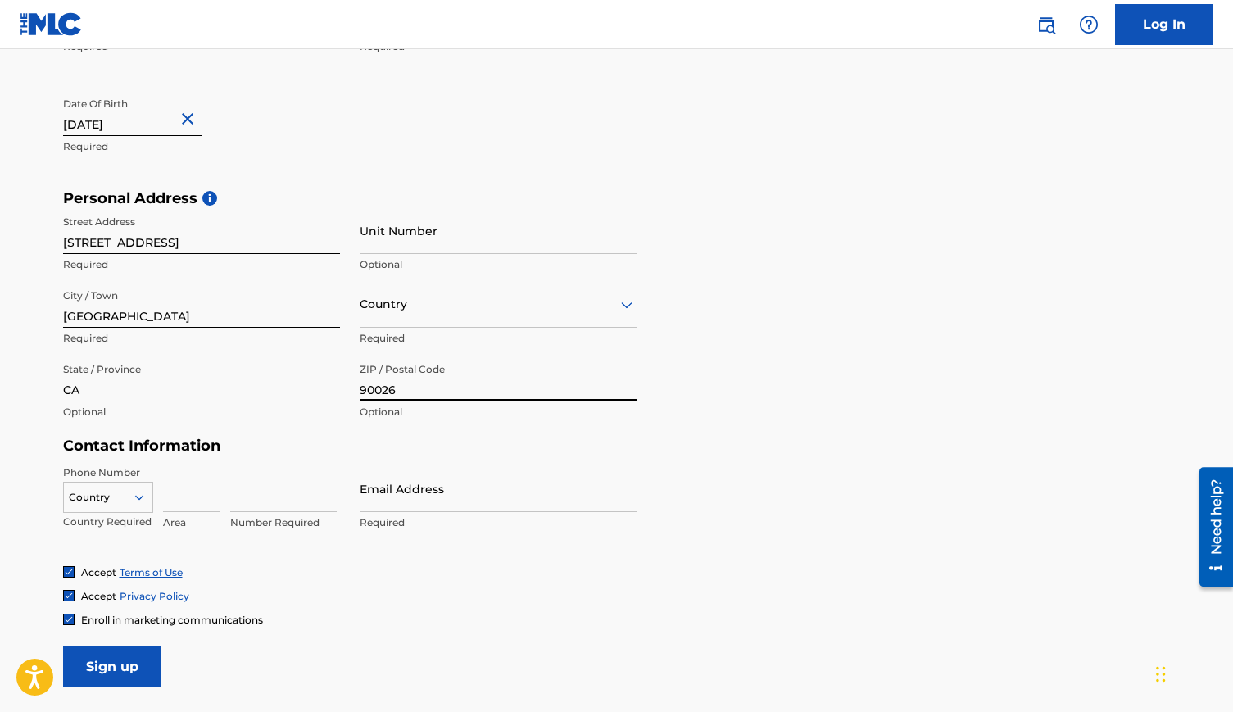
scroll to position [439, 0]
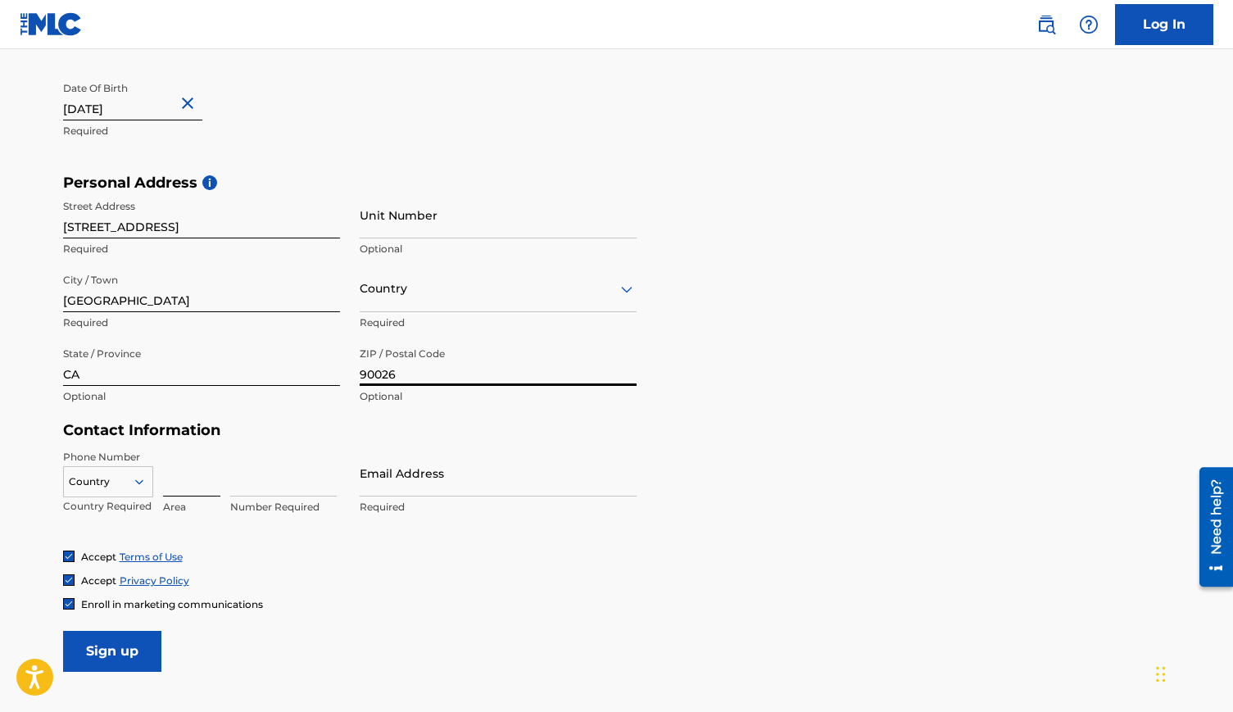
click at [190, 484] on input at bounding box center [191, 473] width 57 height 47
type input "707"
type input "3372676"
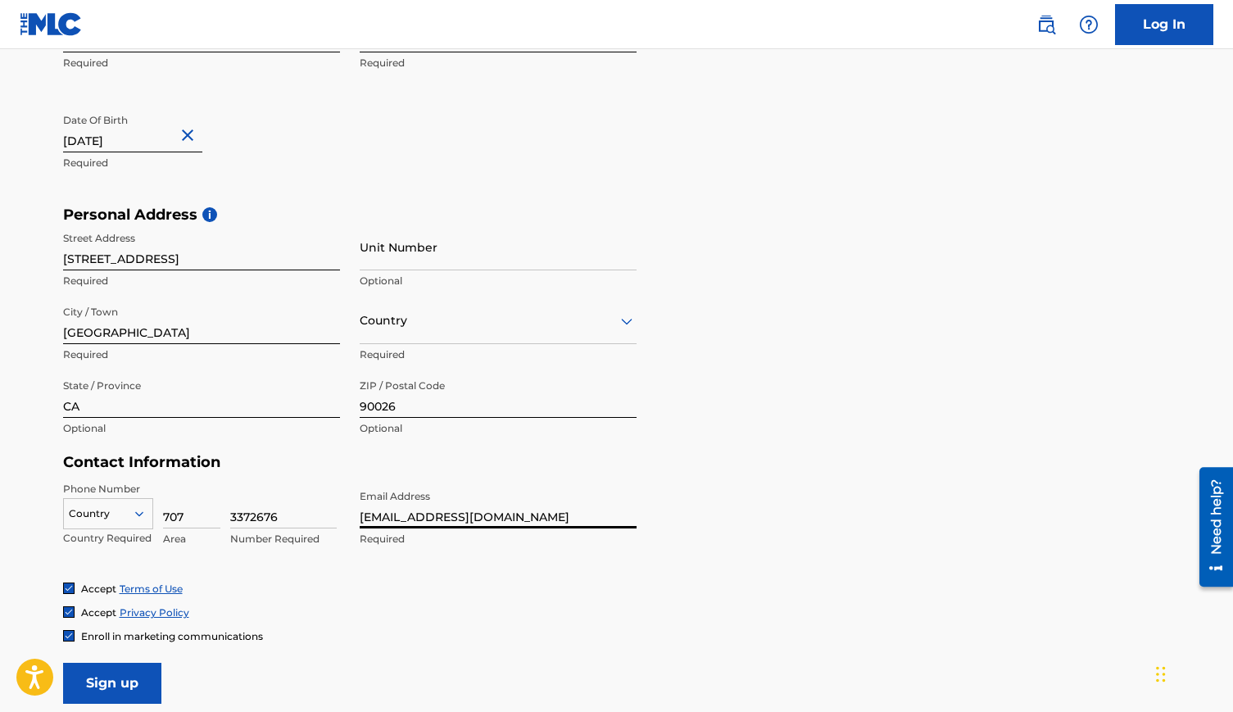
scroll to position [458, 0]
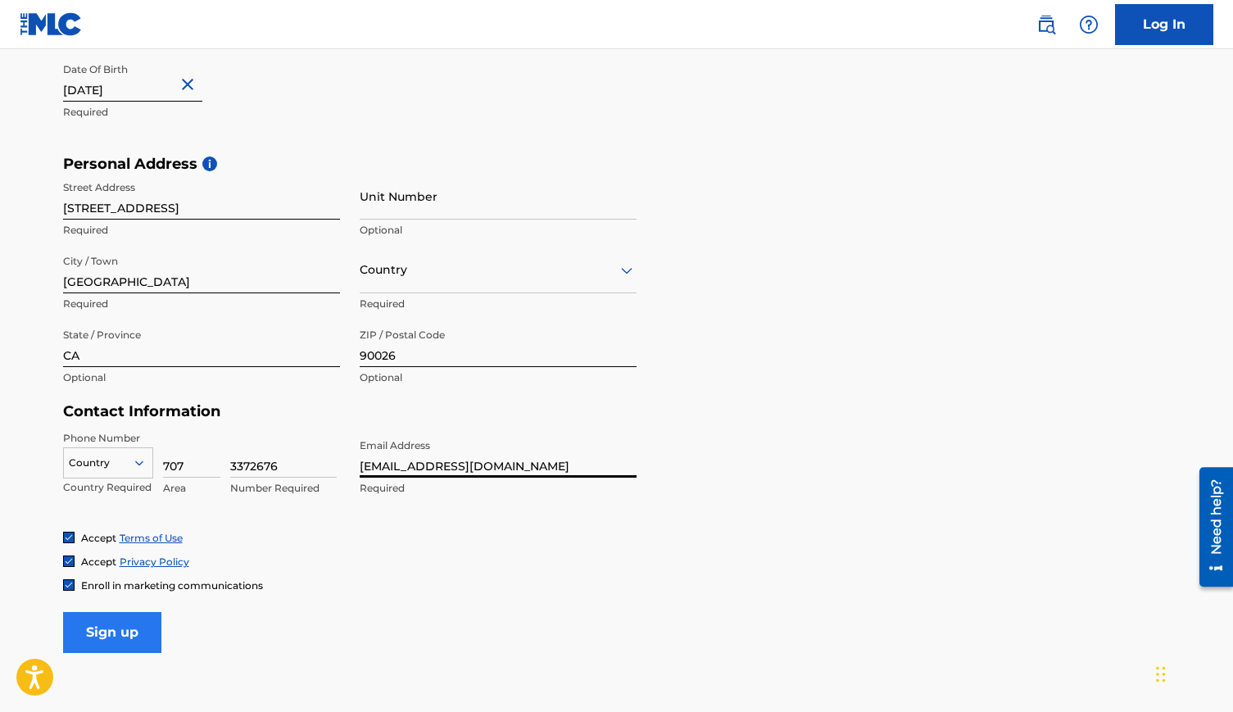
type input "[EMAIL_ADDRESS][DOMAIN_NAME]"
click at [113, 630] on input "Sign up" at bounding box center [112, 632] width 98 height 41
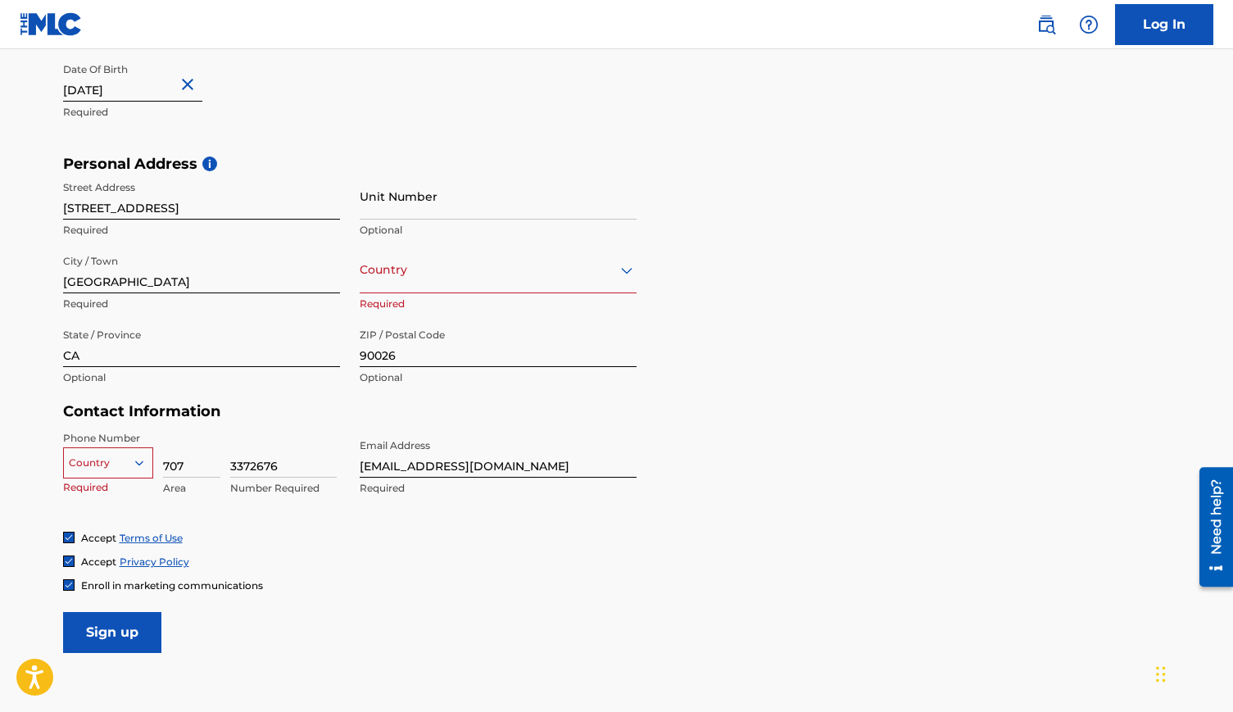
click at [403, 280] on div "Country" at bounding box center [498, 270] width 277 height 47
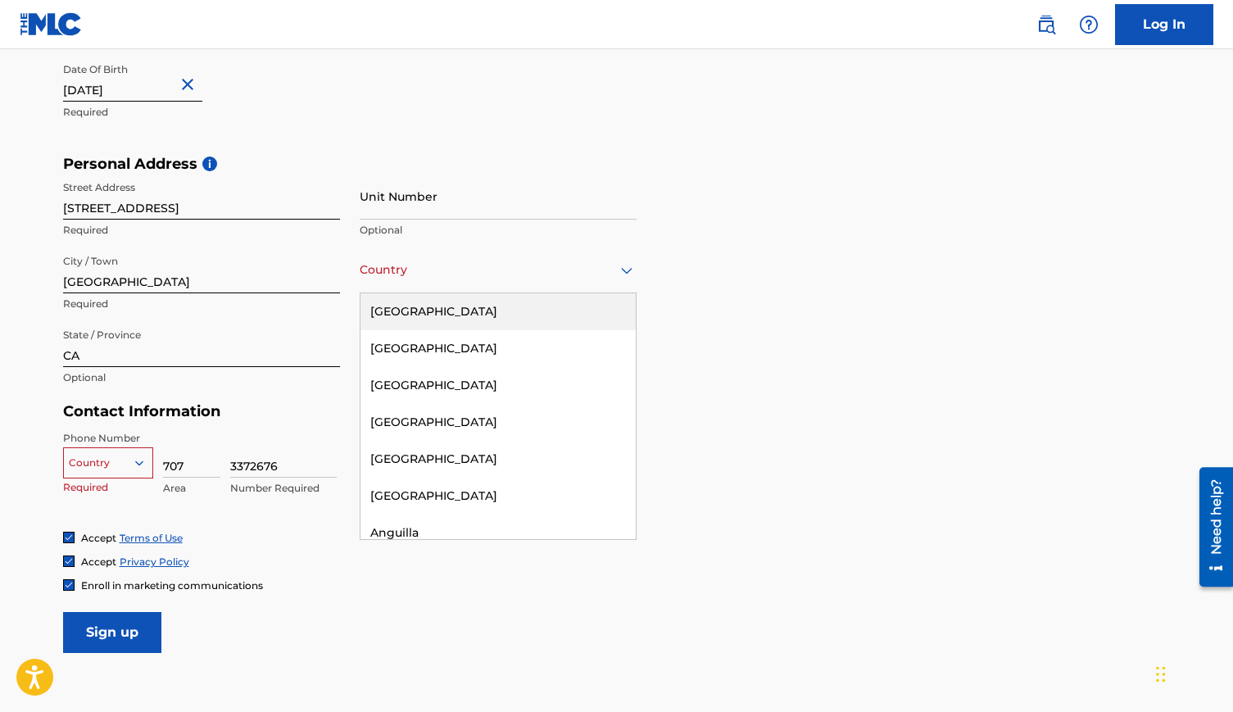
click at [414, 315] on div "[GEOGRAPHIC_DATA]" at bounding box center [497, 311] width 275 height 37
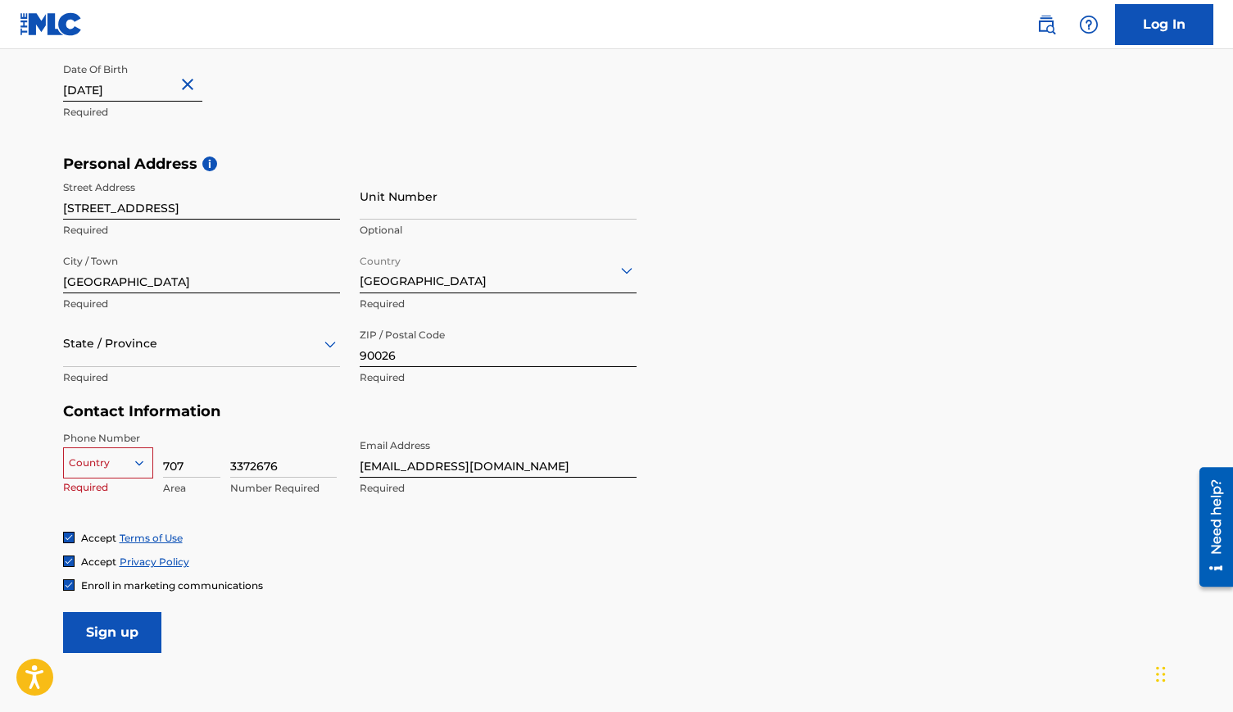
scroll to position [463, 0]
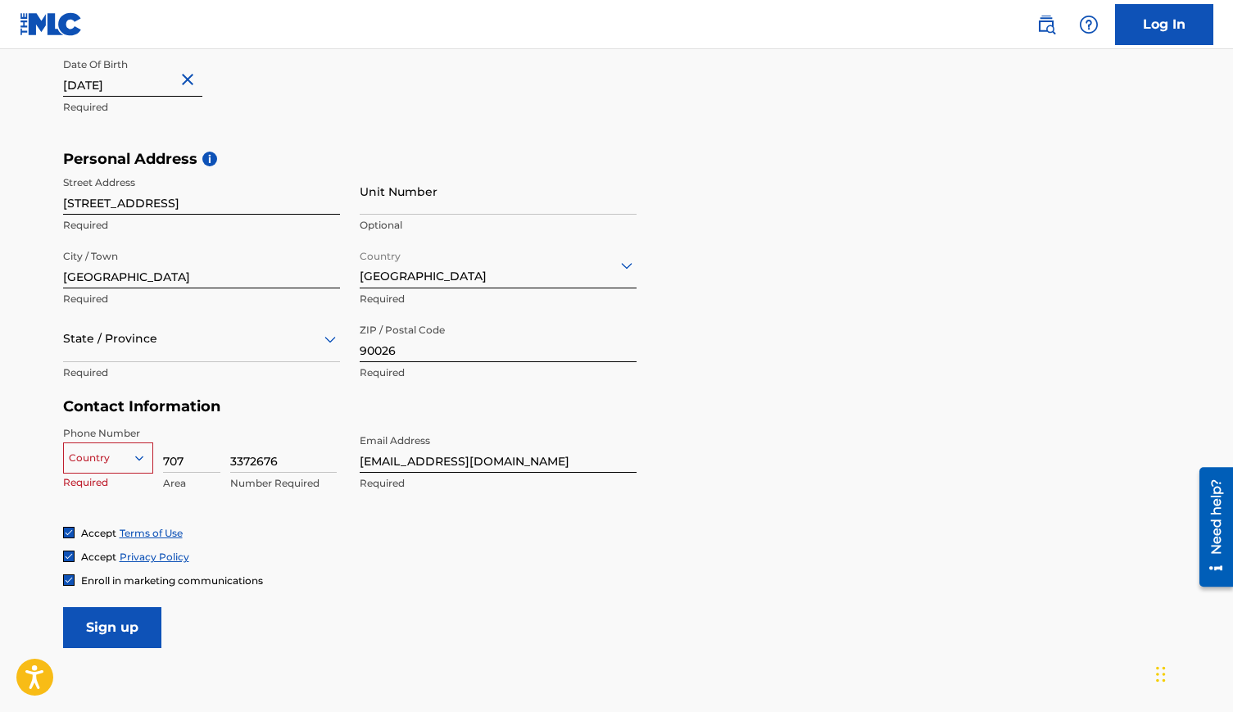
click at [116, 467] on div "Country" at bounding box center [108, 454] width 90 height 25
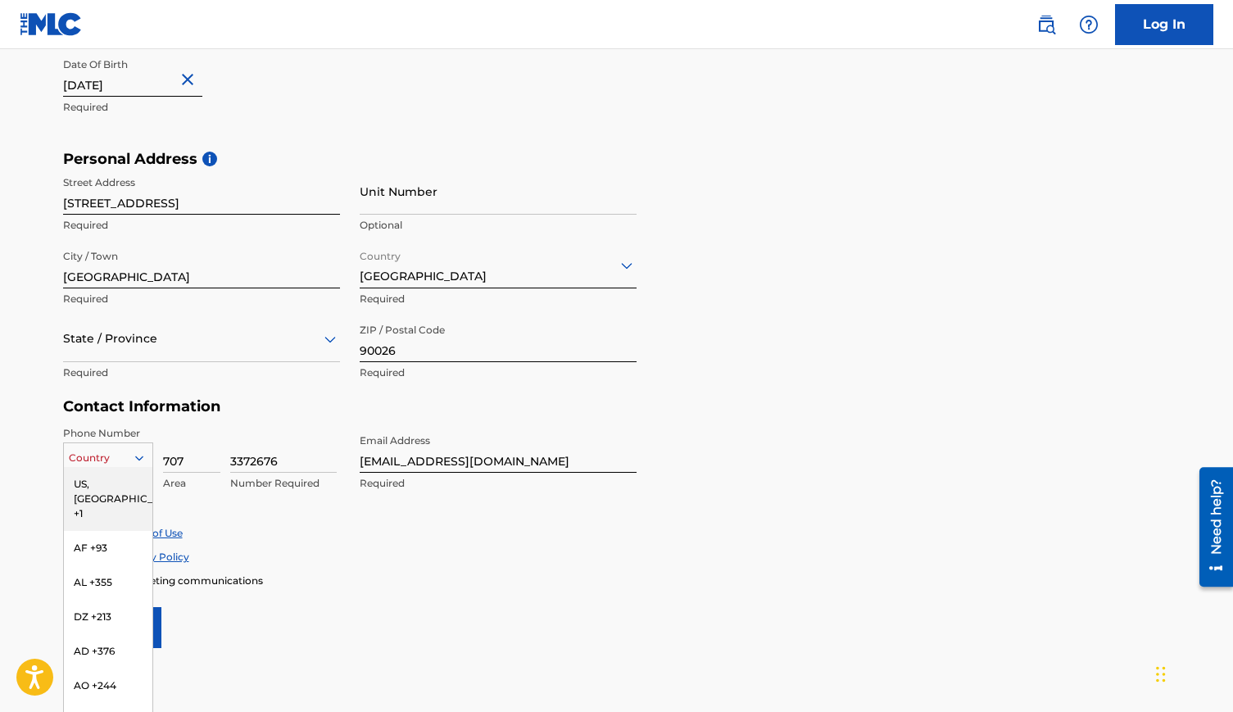
click at [114, 489] on div "US, [GEOGRAPHIC_DATA] +1" at bounding box center [108, 499] width 88 height 64
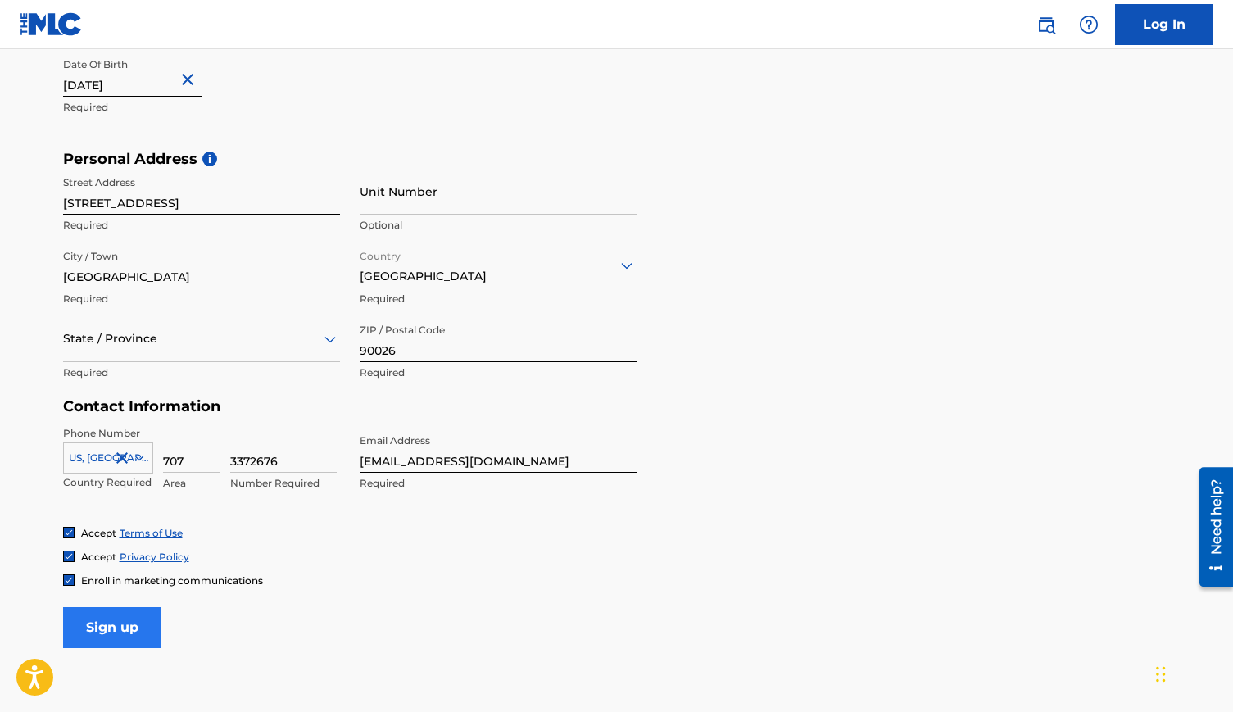
click at [104, 628] on input "Sign up" at bounding box center [112, 627] width 98 height 41
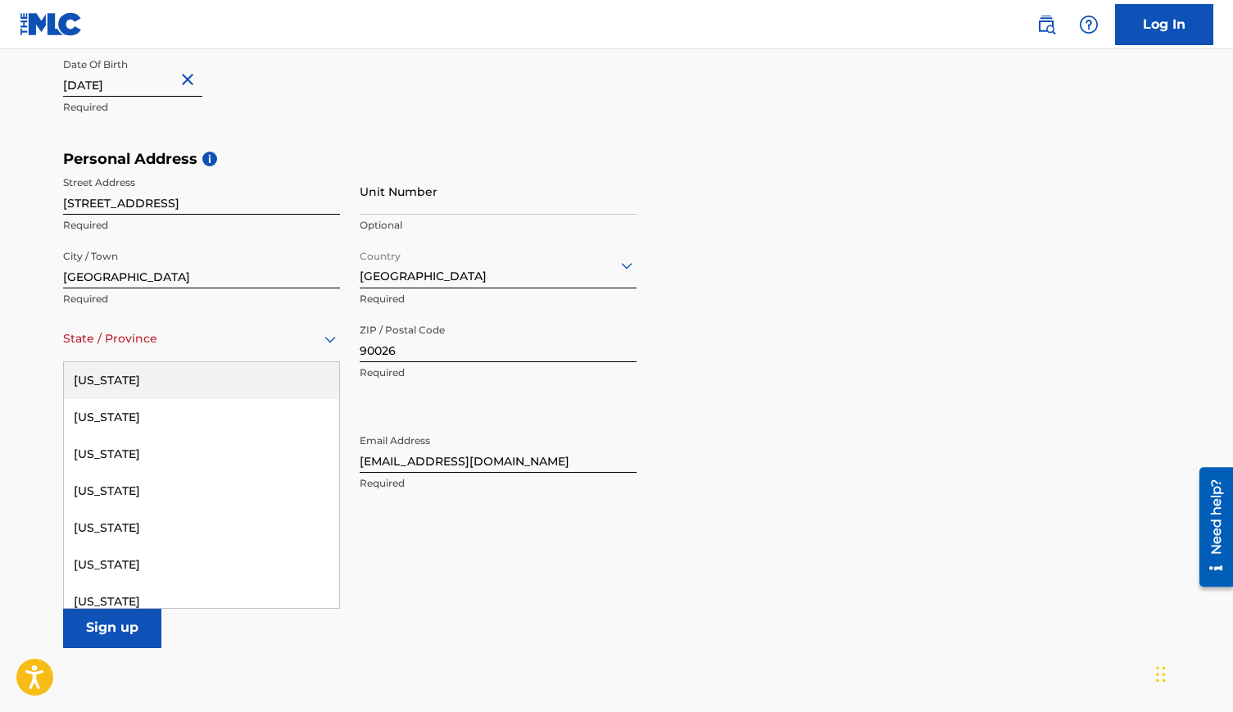
click at [177, 345] on div at bounding box center [201, 338] width 277 height 20
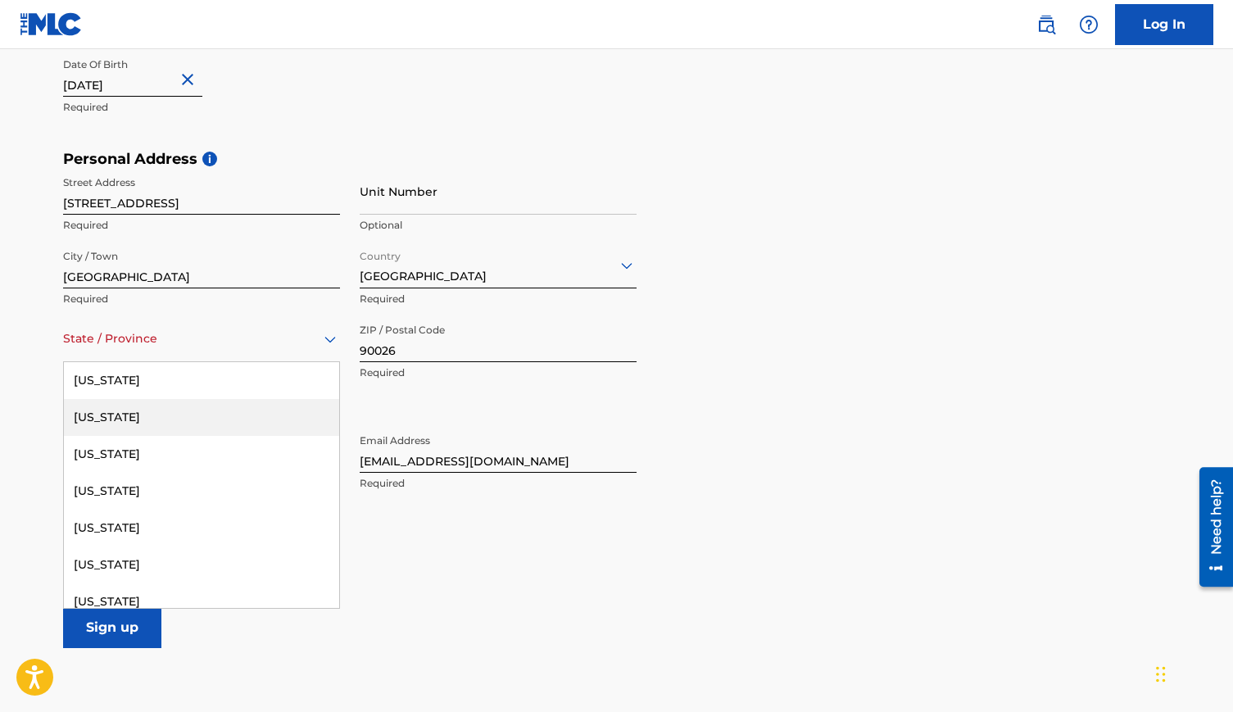
type input "c"
click at [179, 411] on div "[US_STATE]" at bounding box center [201, 417] width 275 height 37
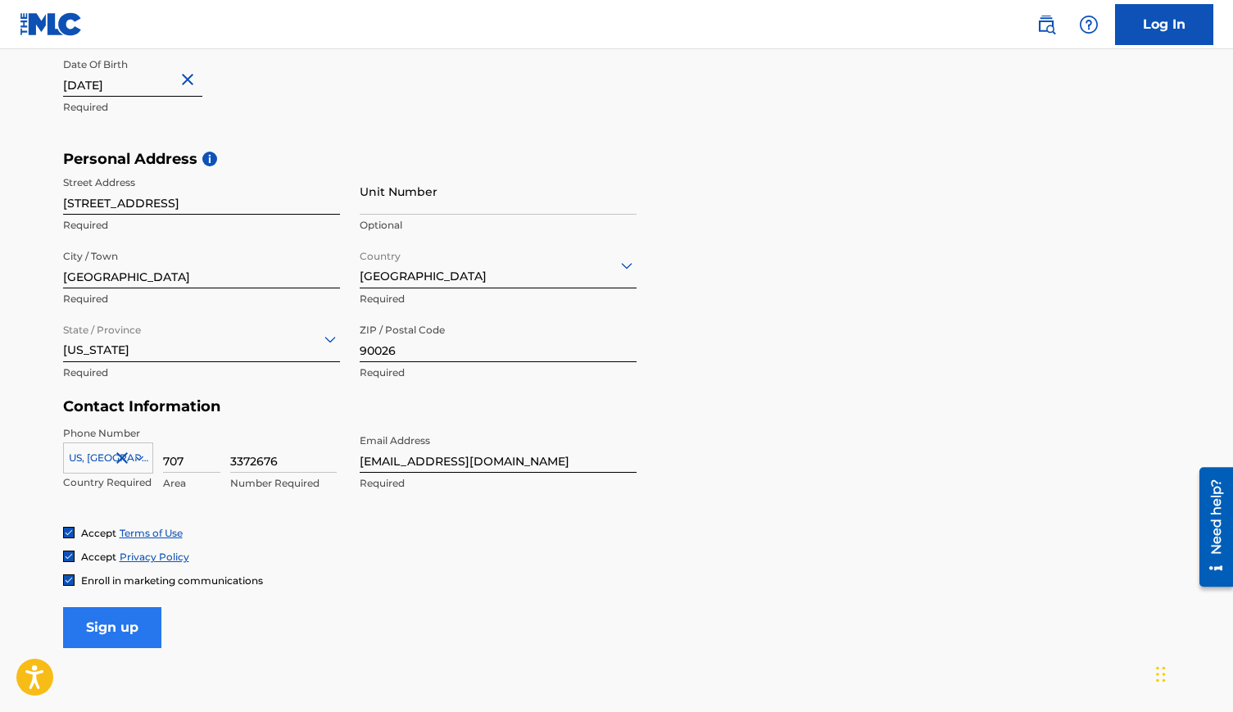
click at [111, 629] on input "Sign up" at bounding box center [112, 627] width 98 height 41
